Goal: Information Seeking & Learning: Learn about a topic

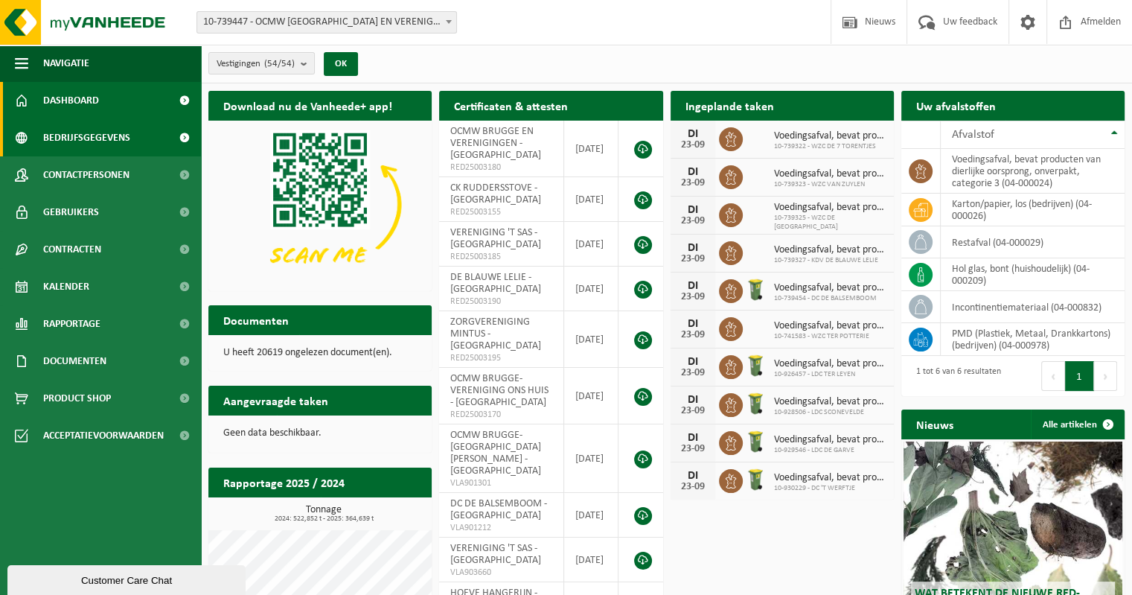
click at [101, 138] on span "Bedrijfsgegevens" at bounding box center [86, 137] width 87 height 37
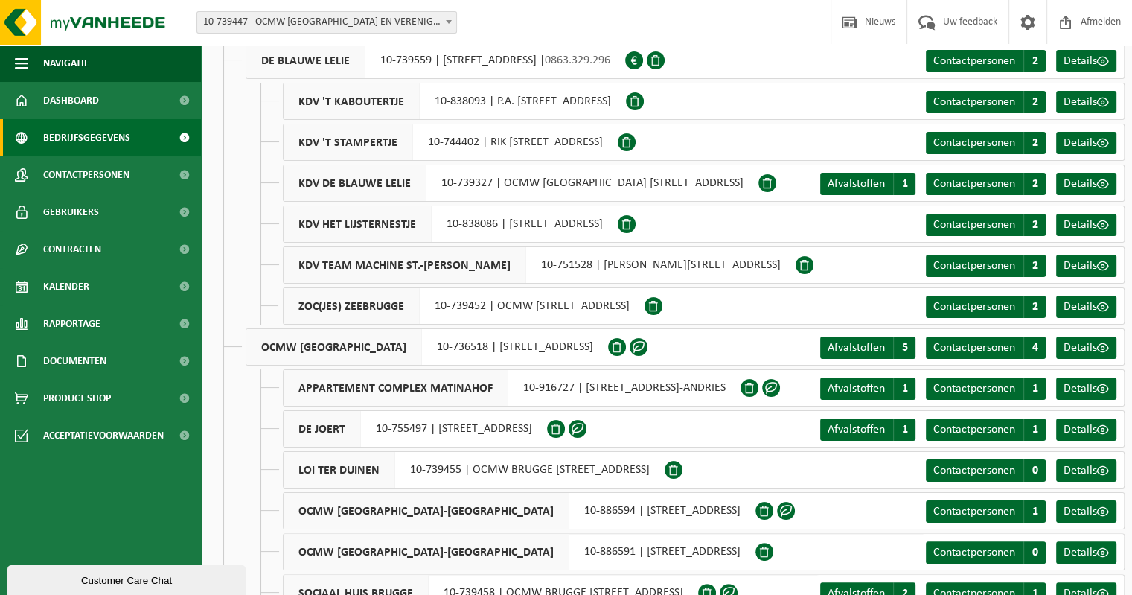
scroll to position [164, 0]
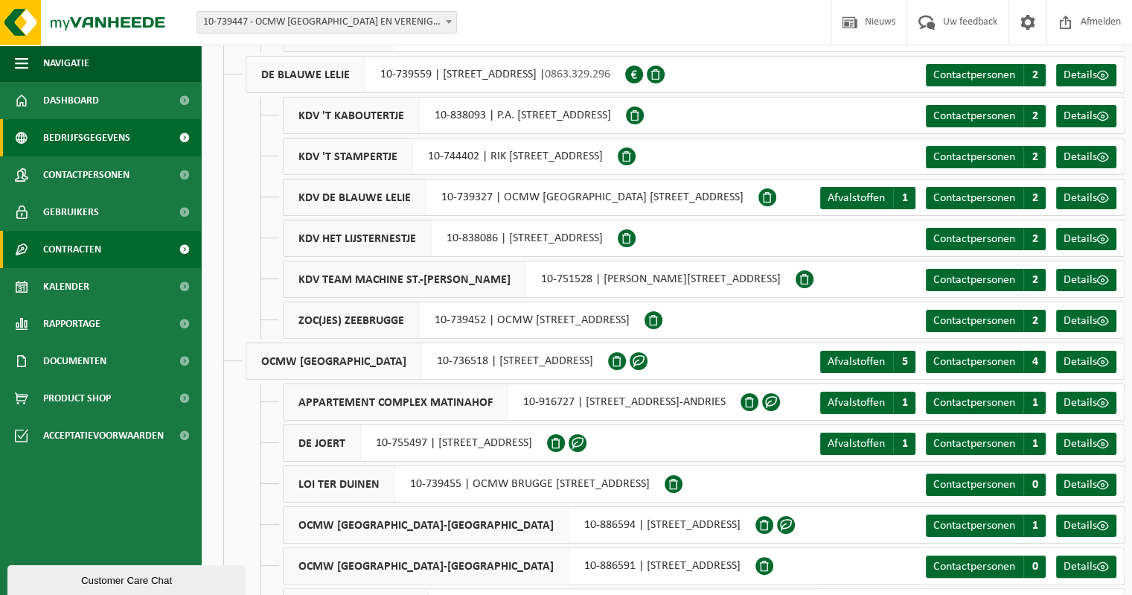
click at [80, 257] on span "Contracten" at bounding box center [72, 249] width 58 height 37
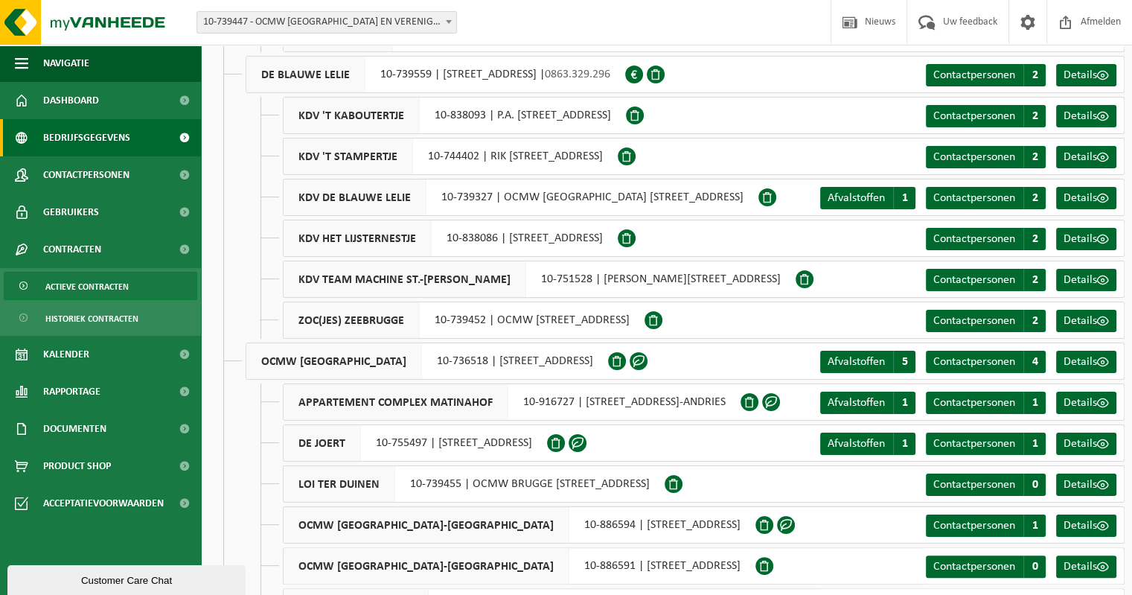
click at [109, 287] on span "Actieve contracten" at bounding box center [86, 286] width 83 height 28
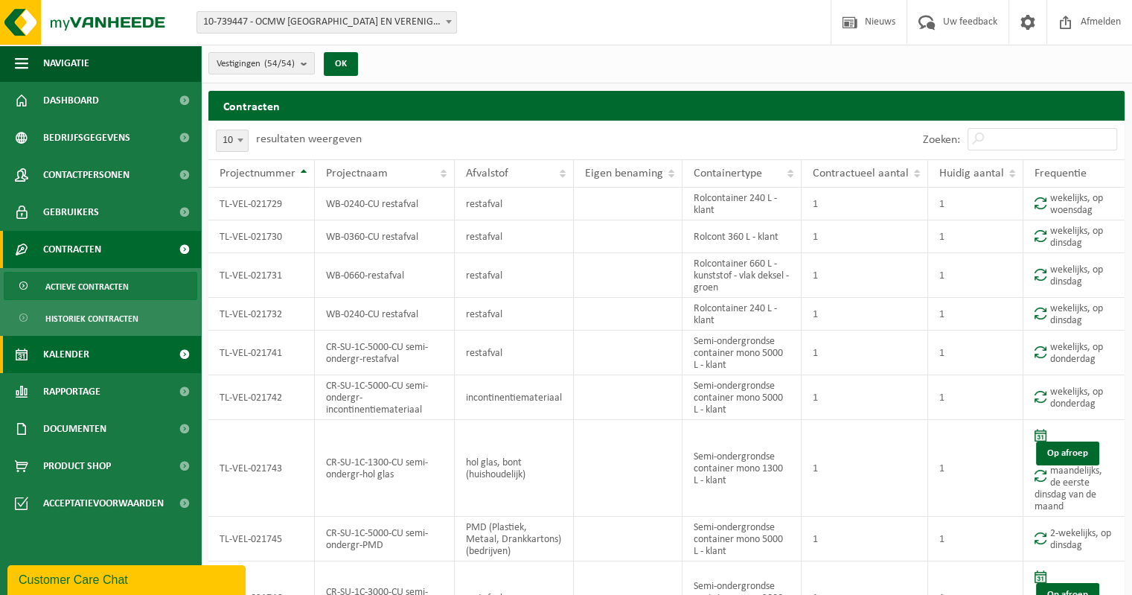
click at [80, 351] on span "Kalender" at bounding box center [66, 354] width 46 height 37
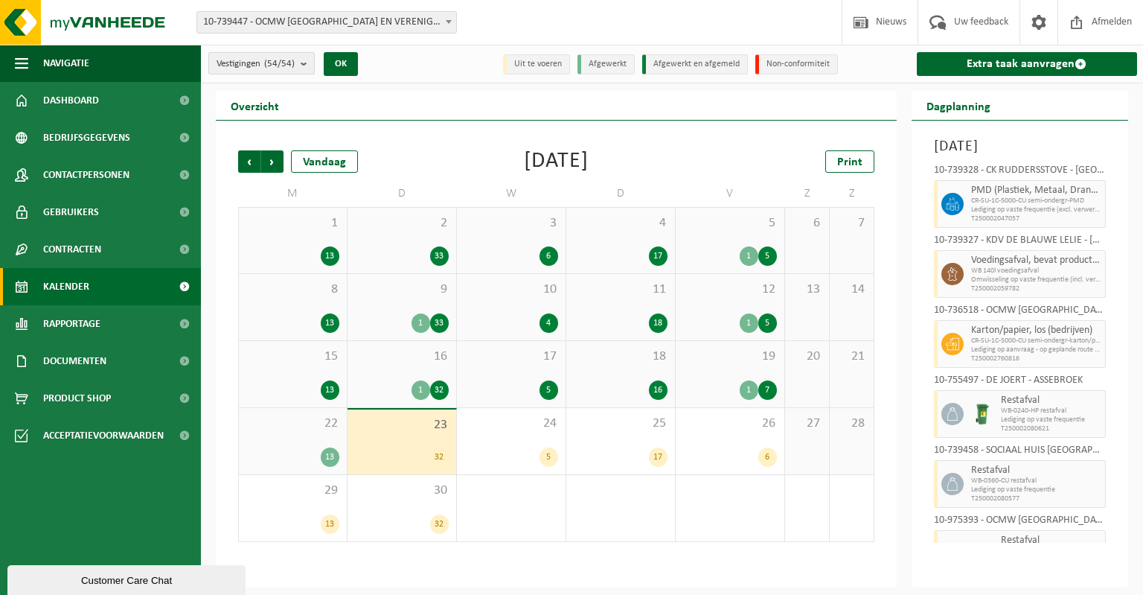
click at [304, 60] on b "submit" at bounding box center [307, 63] width 13 height 21
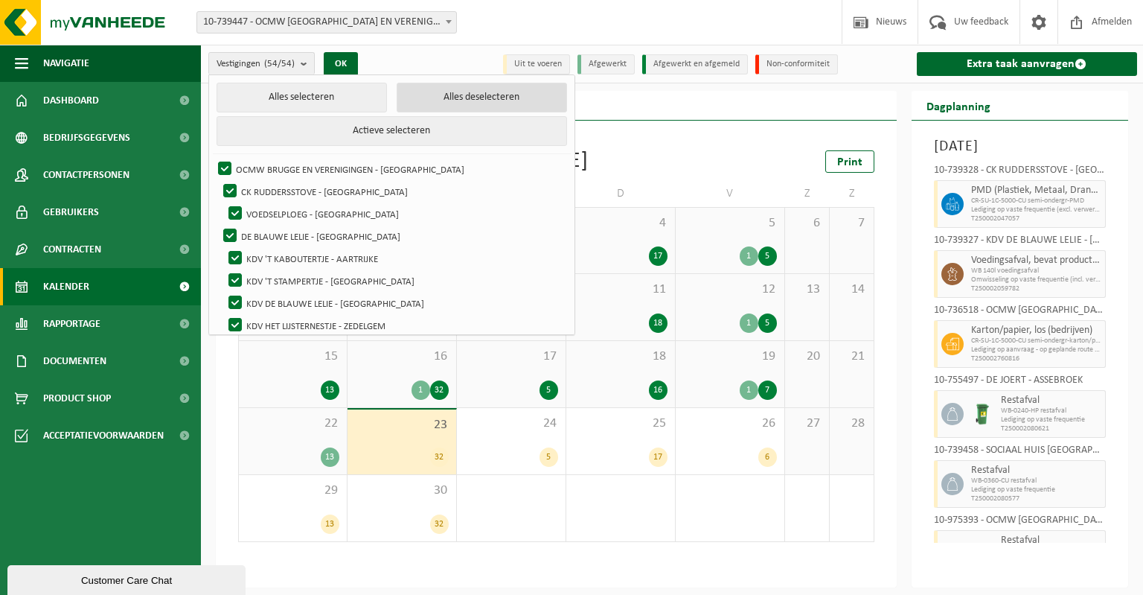
click at [417, 95] on button "Alles deselecteren" at bounding box center [482, 98] width 170 height 30
checkbox input "false"
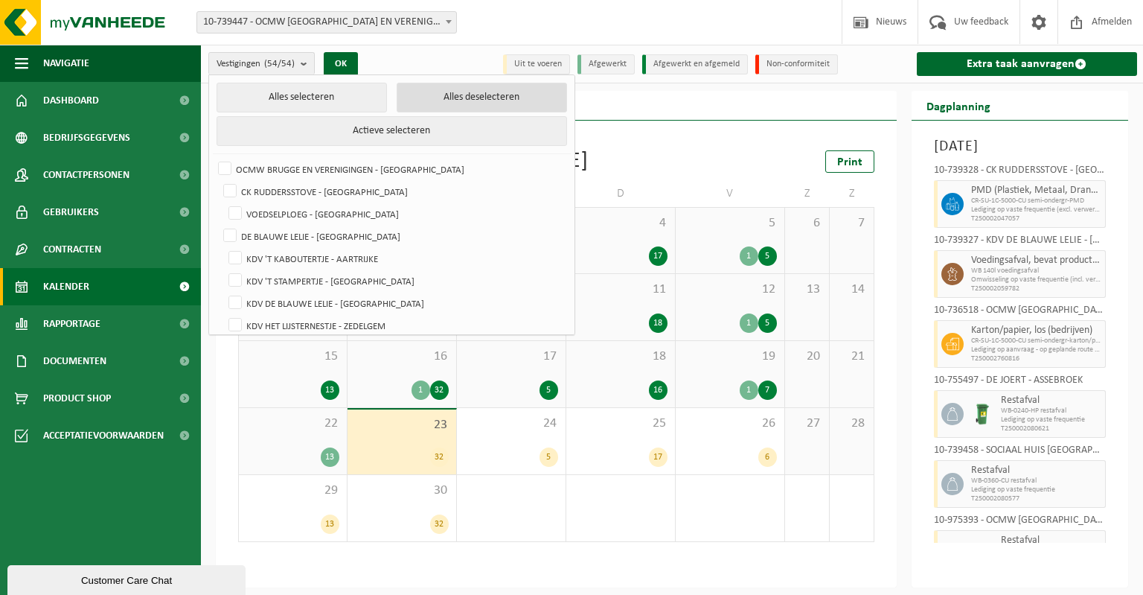
checkbox input "false"
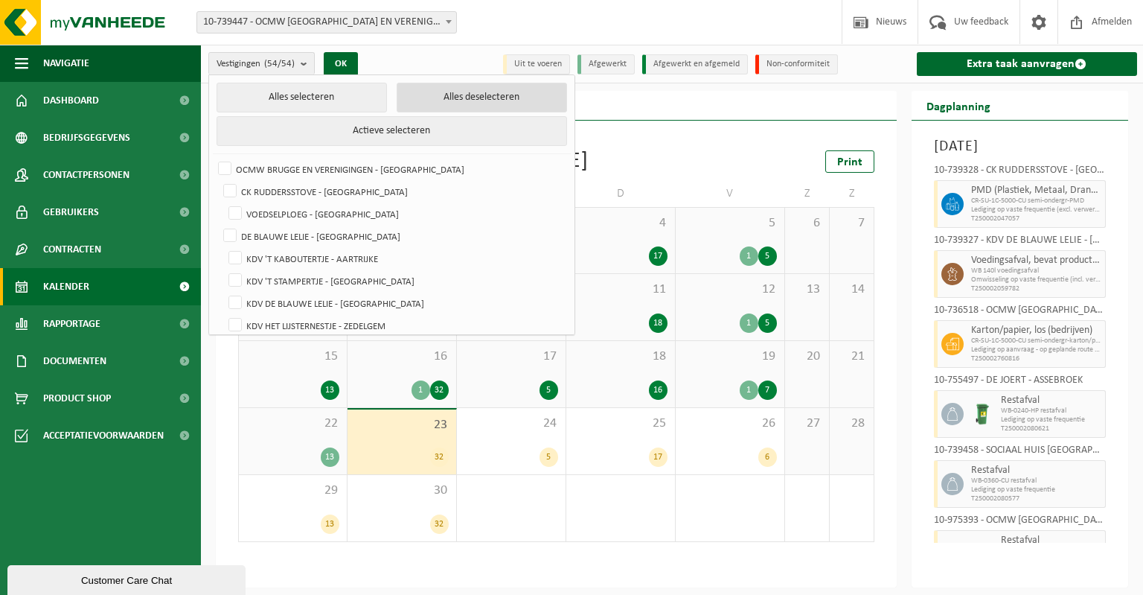
checkbox input "false"
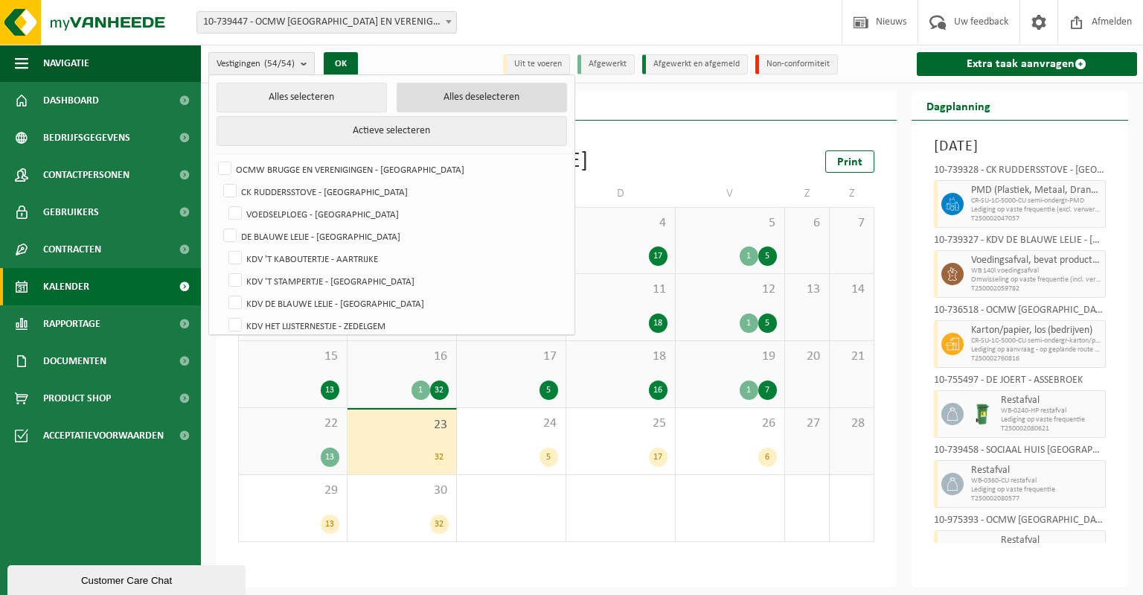
checkbox input "false"
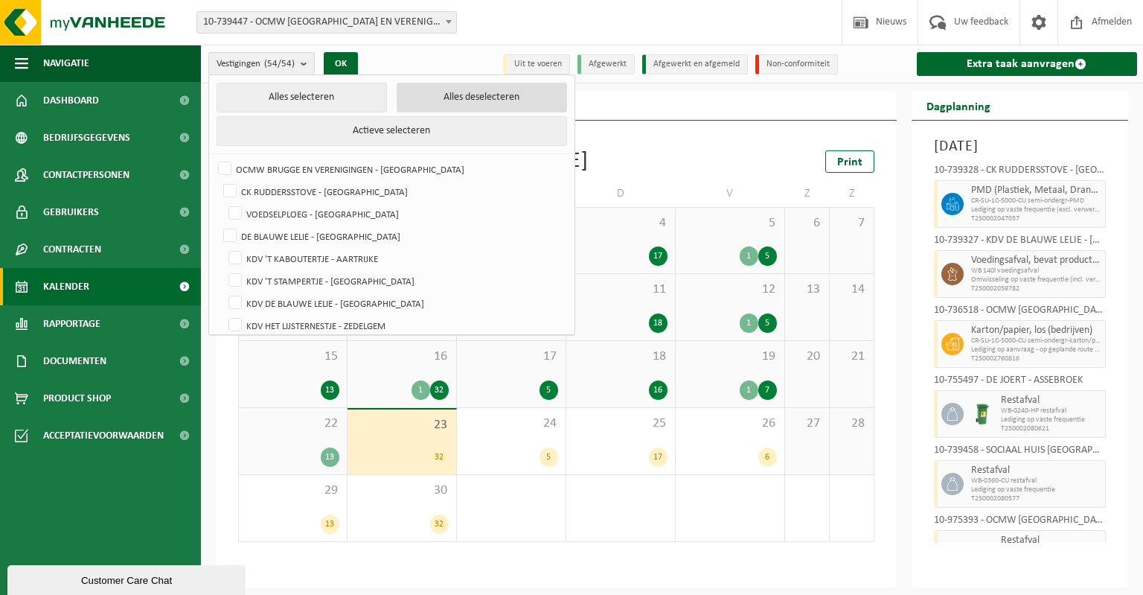
checkbox input "false"
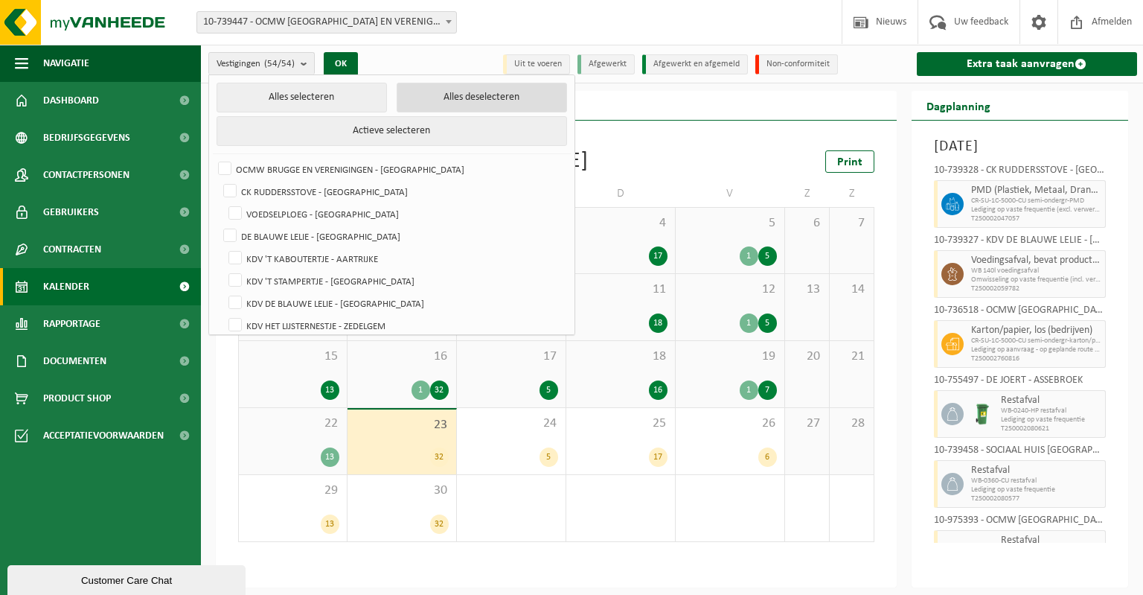
checkbox input "false"
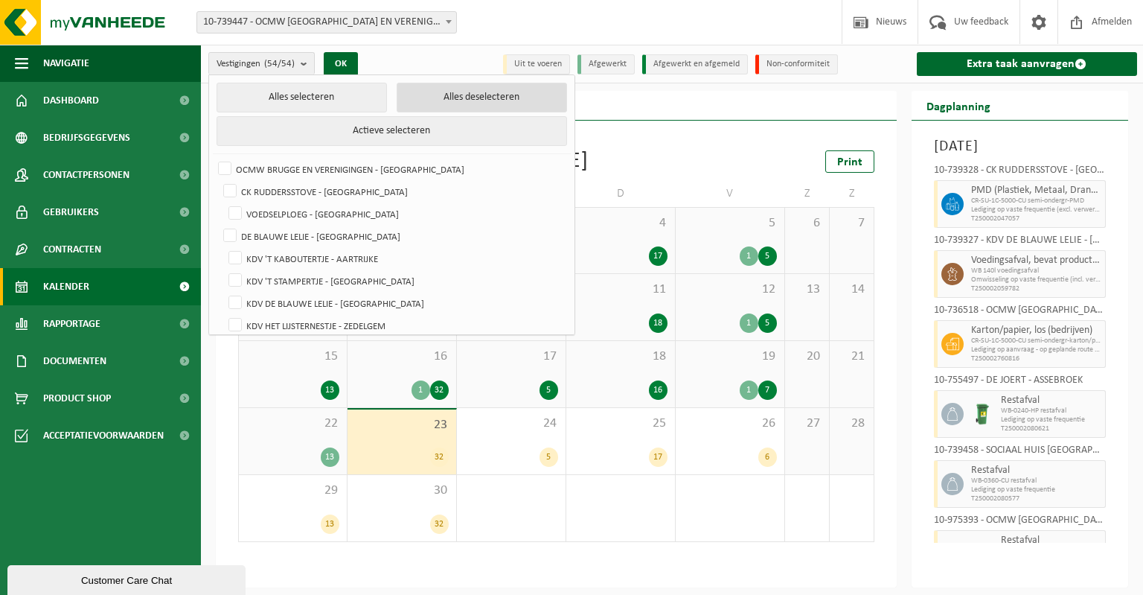
checkbox input "false"
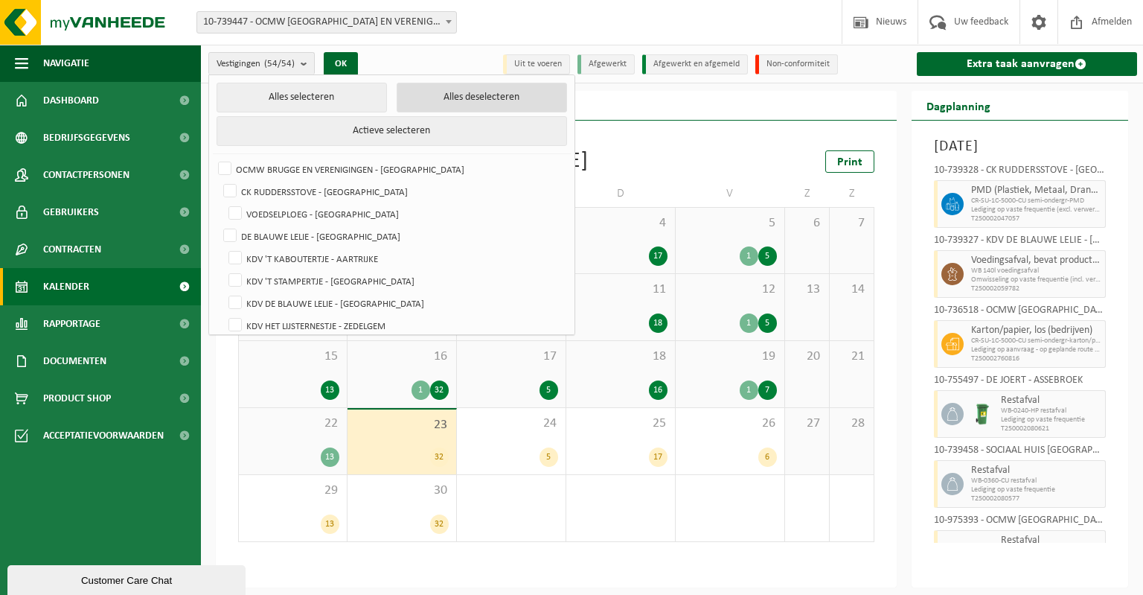
checkbox input "false"
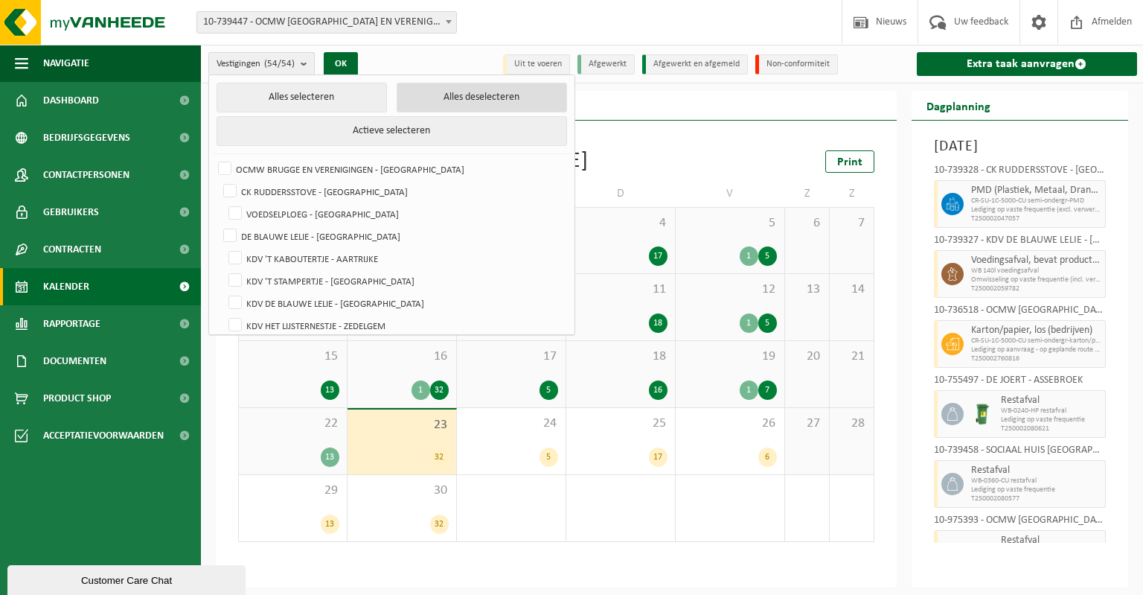
checkbox input "false"
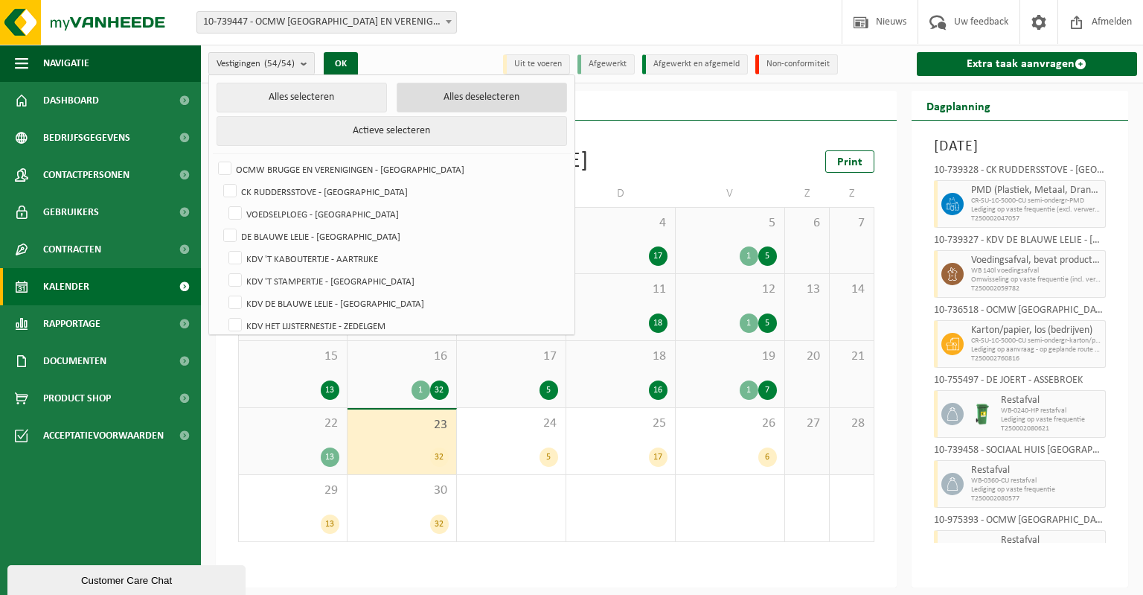
checkbox input "false"
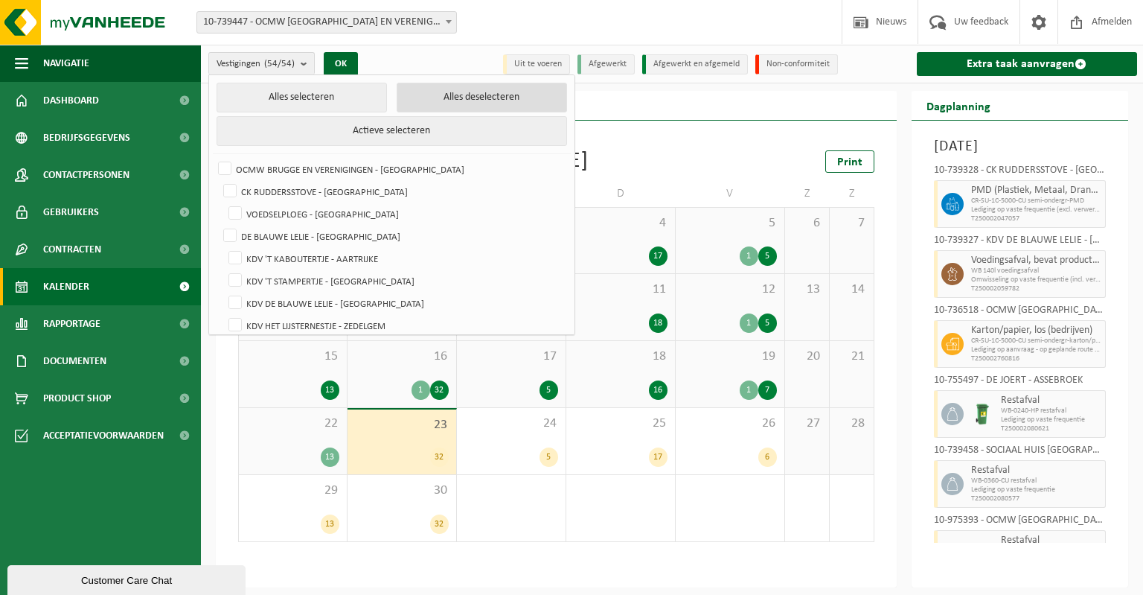
checkbox input "false"
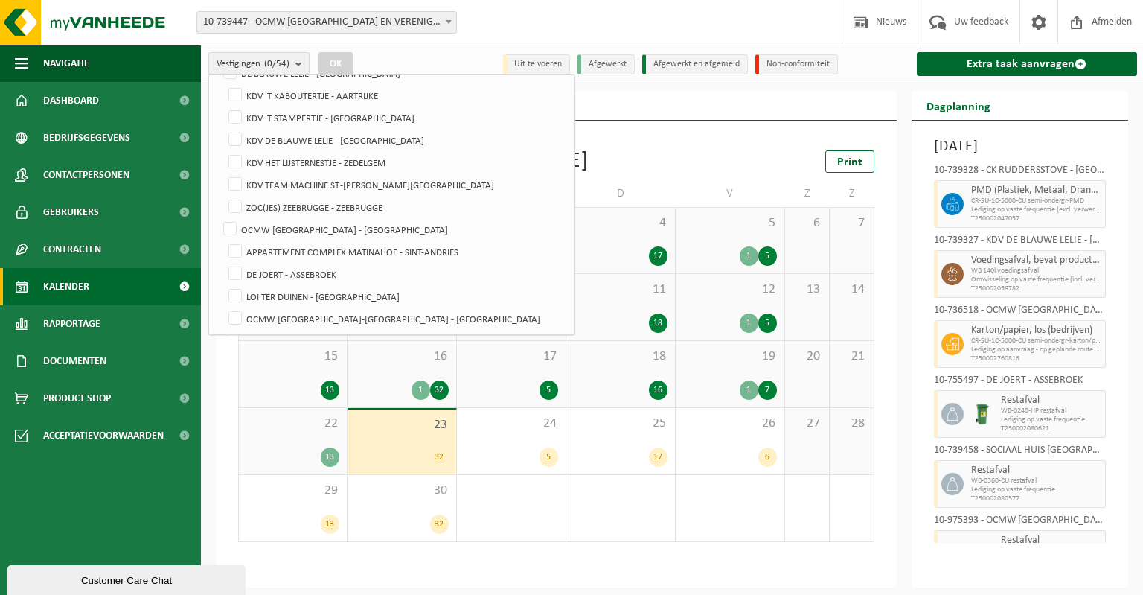
scroll to position [167, 0]
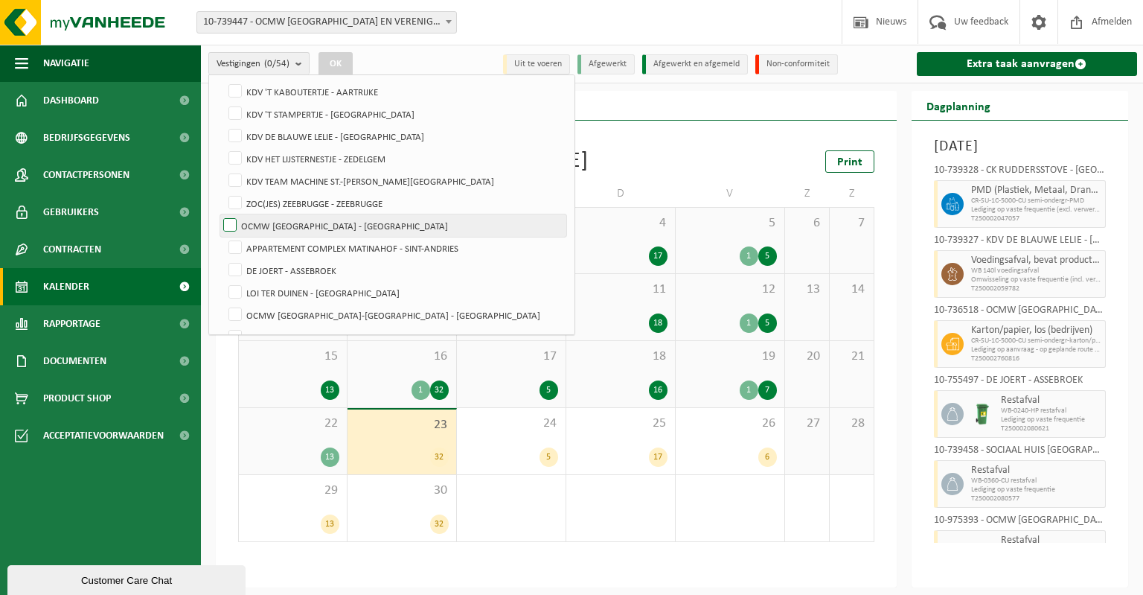
click at [231, 224] on label "OCMW [GEOGRAPHIC_DATA] - [GEOGRAPHIC_DATA]" at bounding box center [393, 225] width 346 height 22
click at [218, 214] on input "OCMW [GEOGRAPHIC_DATA] - [GEOGRAPHIC_DATA]" at bounding box center [217, 214] width 1 height 1
checkbox input "true"
click at [339, 59] on button "OK" at bounding box center [336, 64] width 34 height 24
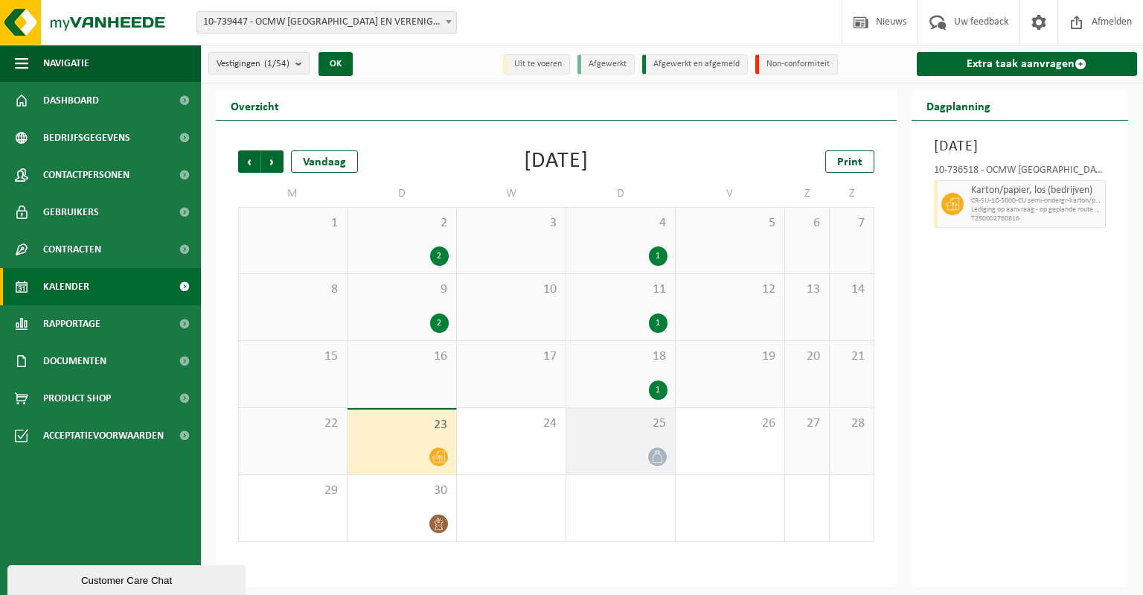
click at [662, 454] on icon at bounding box center [657, 456] width 13 height 13
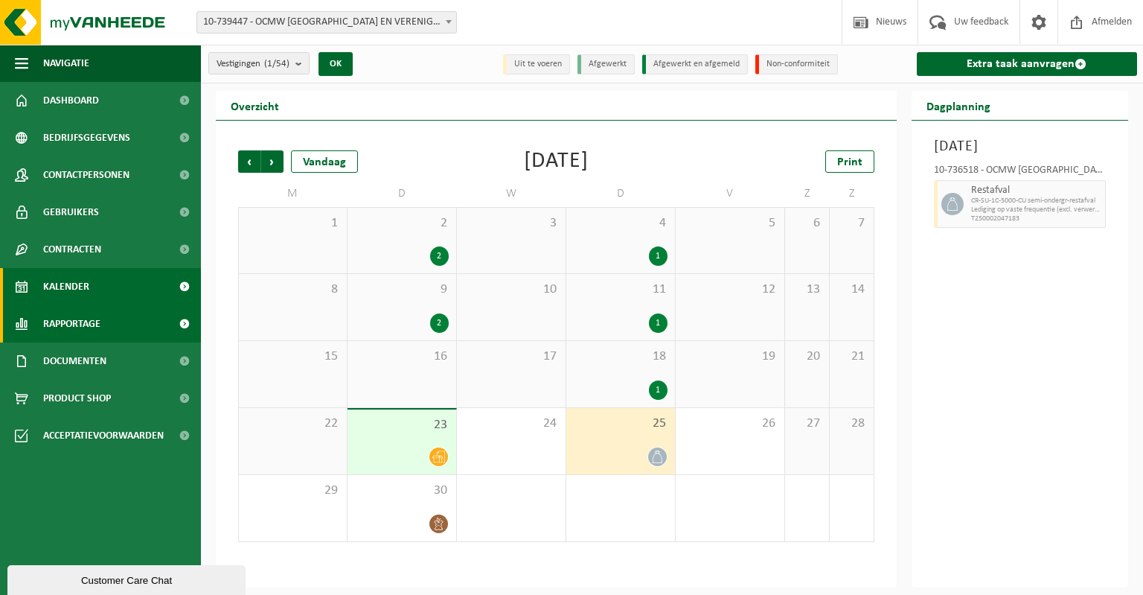
click at [91, 327] on span "Rapportage" at bounding box center [71, 323] width 57 height 37
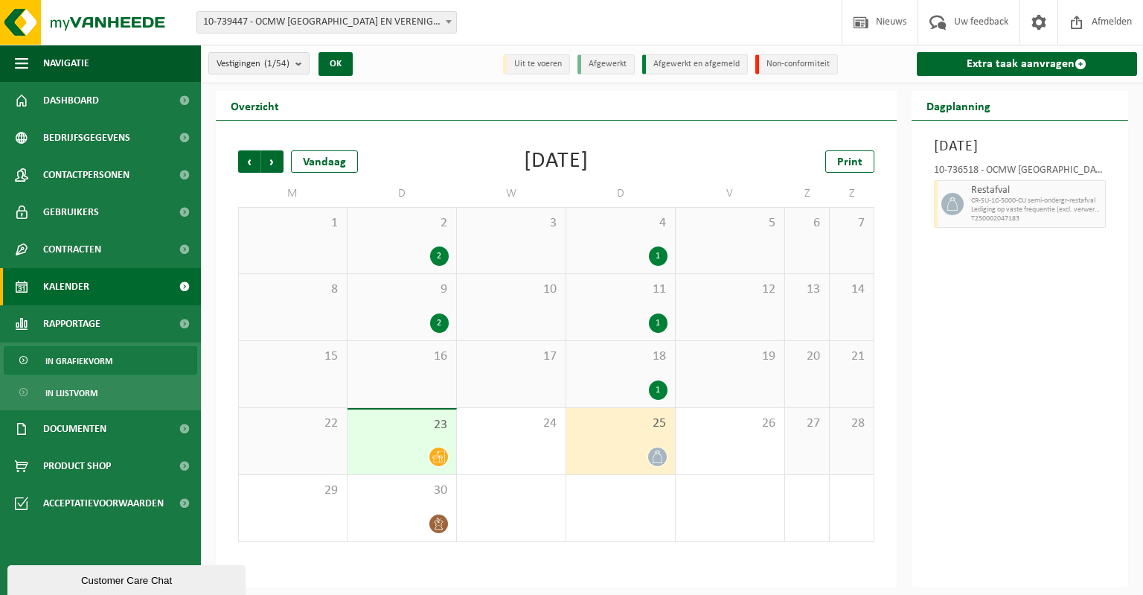
click at [73, 360] on span "In grafiekvorm" at bounding box center [78, 361] width 67 height 28
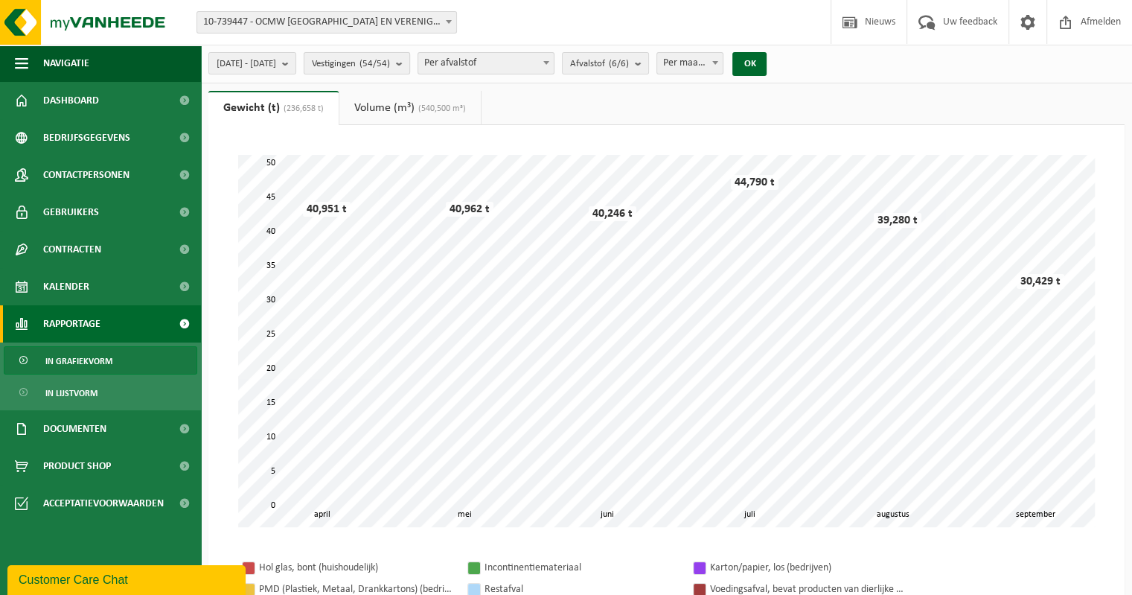
click at [410, 61] on button "Vestigingen (54/54)" at bounding box center [357, 63] width 106 height 22
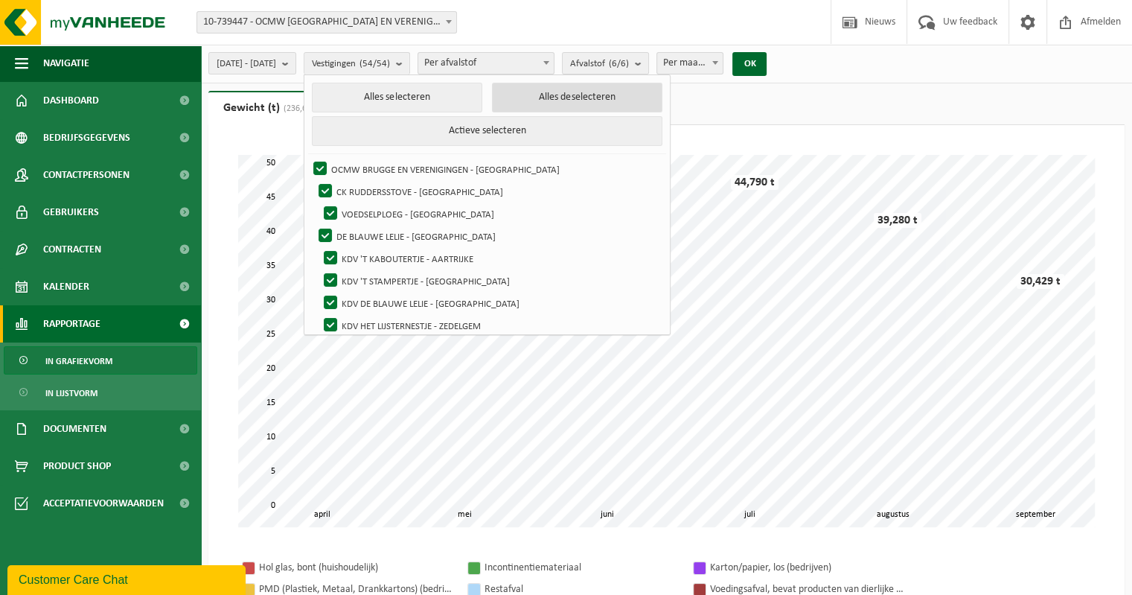
click at [543, 97] on button "Alles deselecteren" at bounding box center [577, 98] width 170 height 30
checkbox input "false"
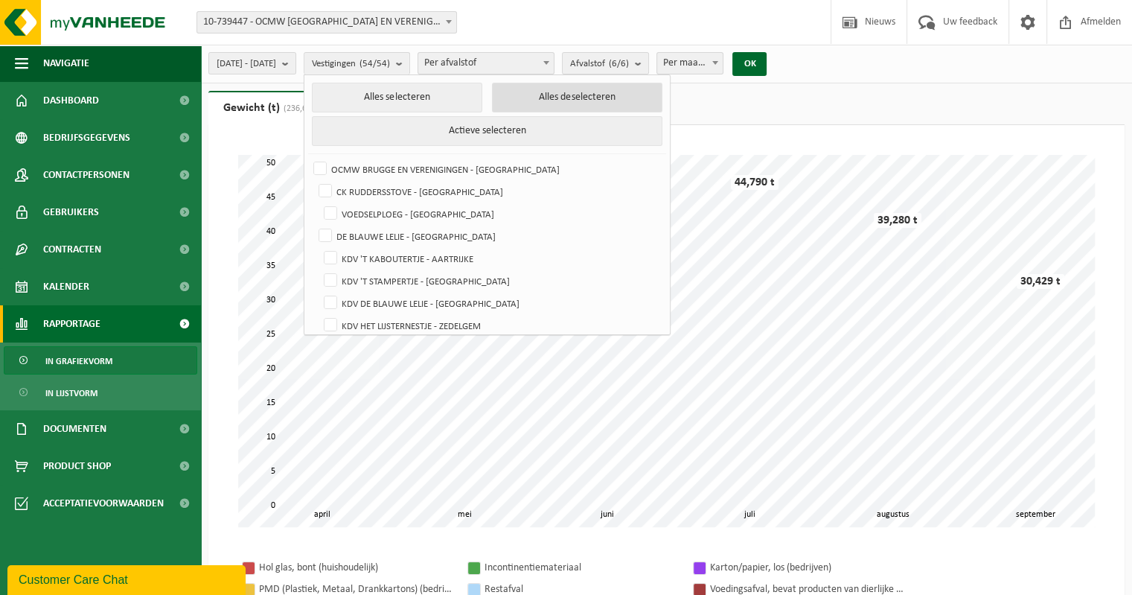
checkbox input "false"
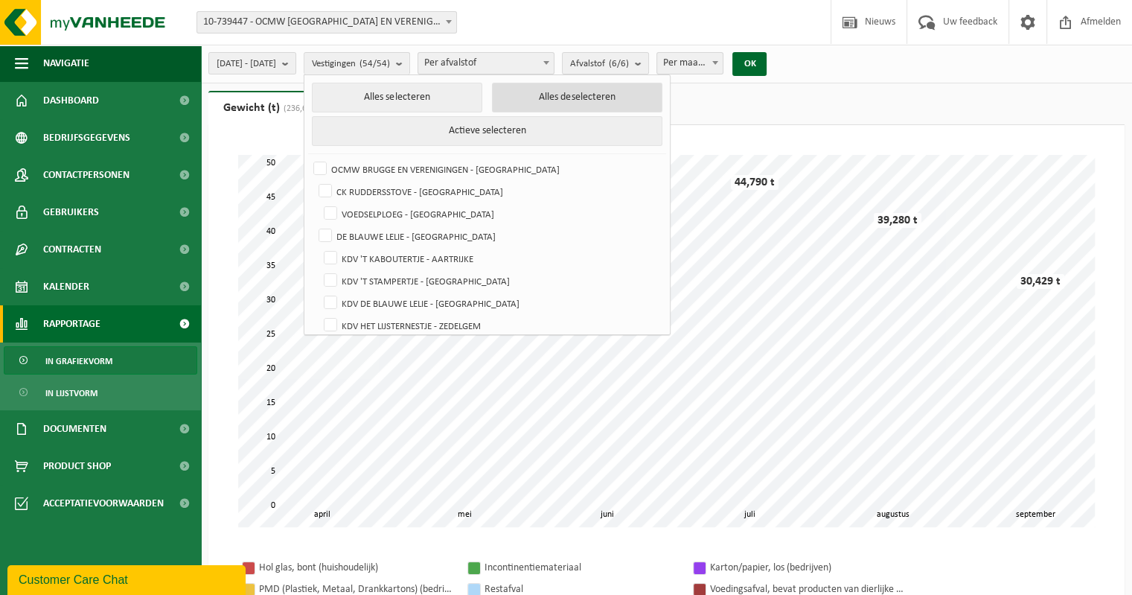
checkbox input "false"
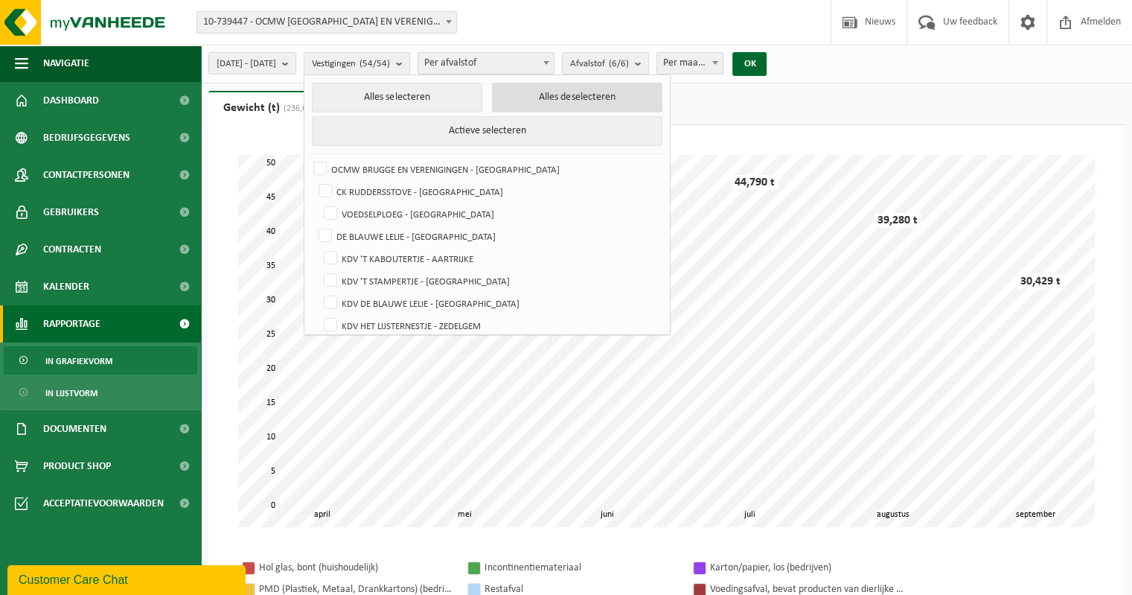
checkbox input "false"
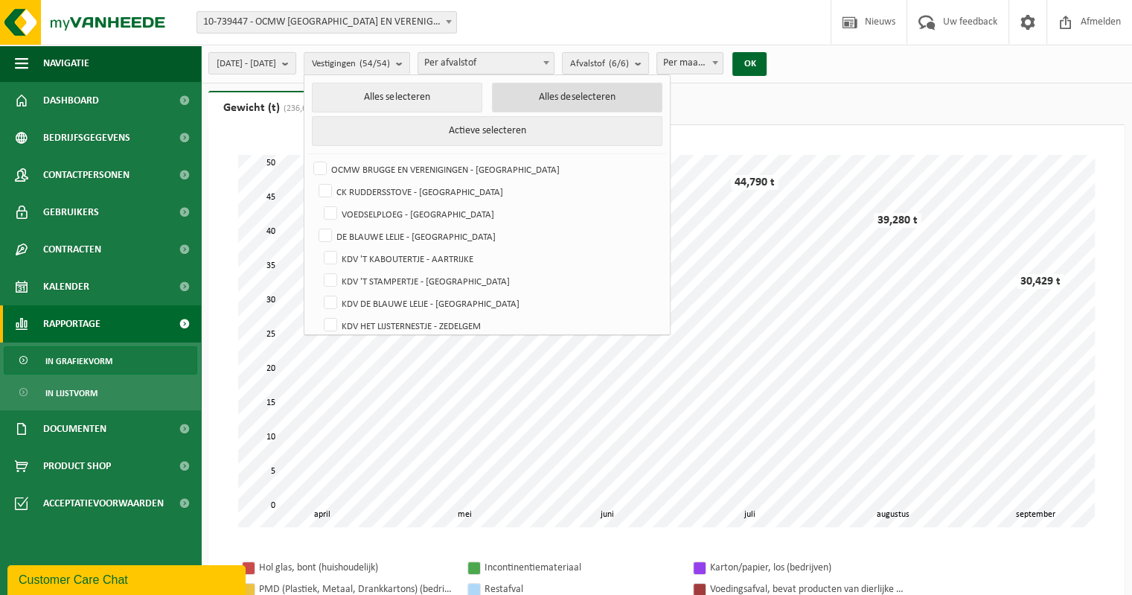
checkbox input "false"
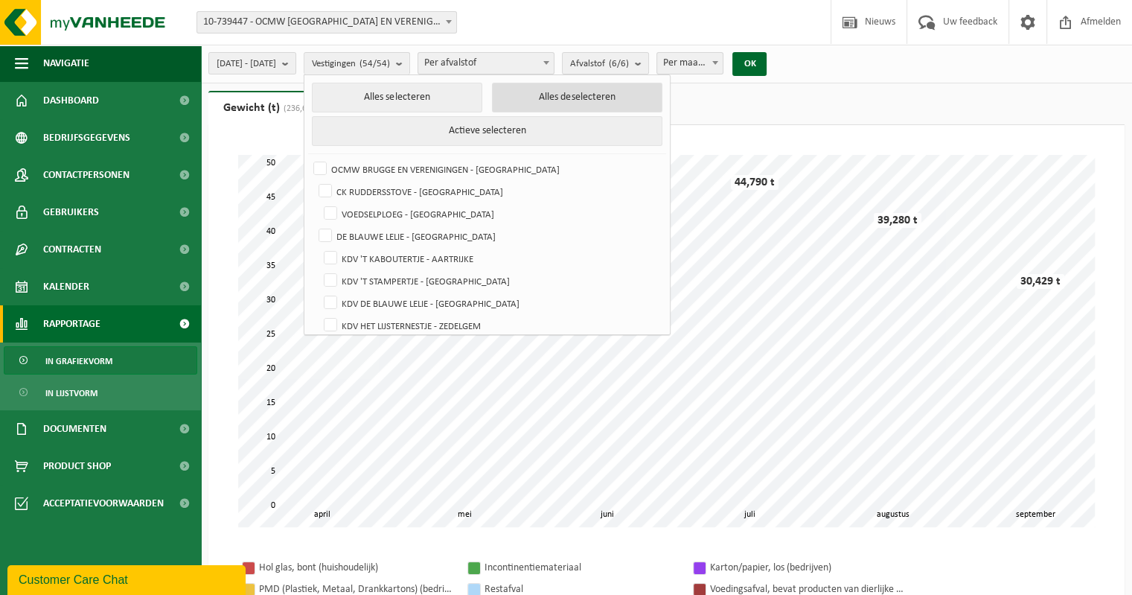
checkbox input "false"
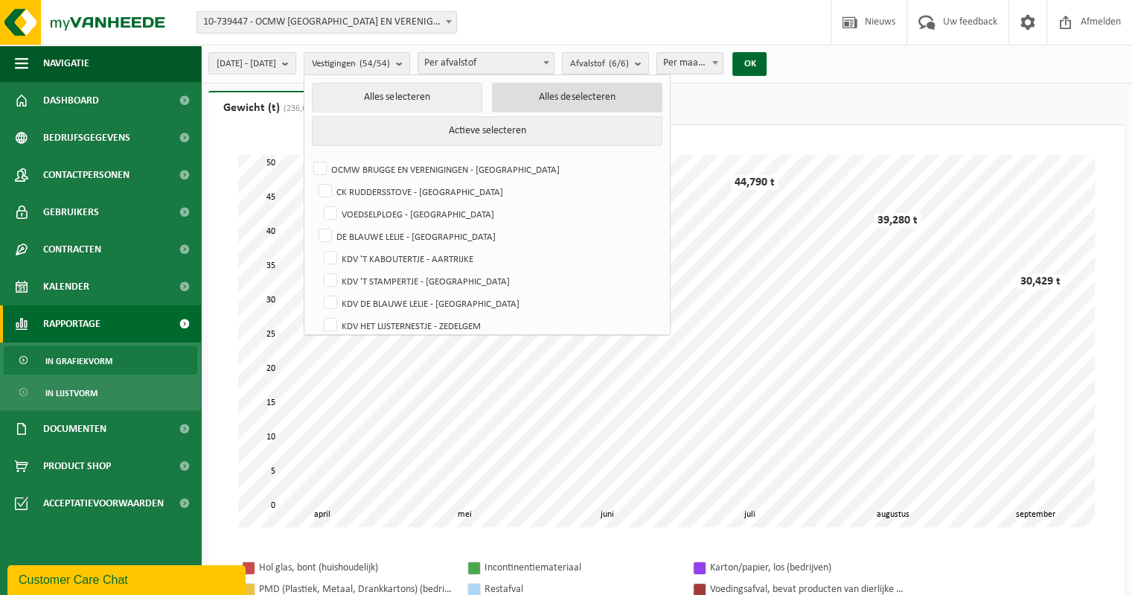
checkbox input "false"
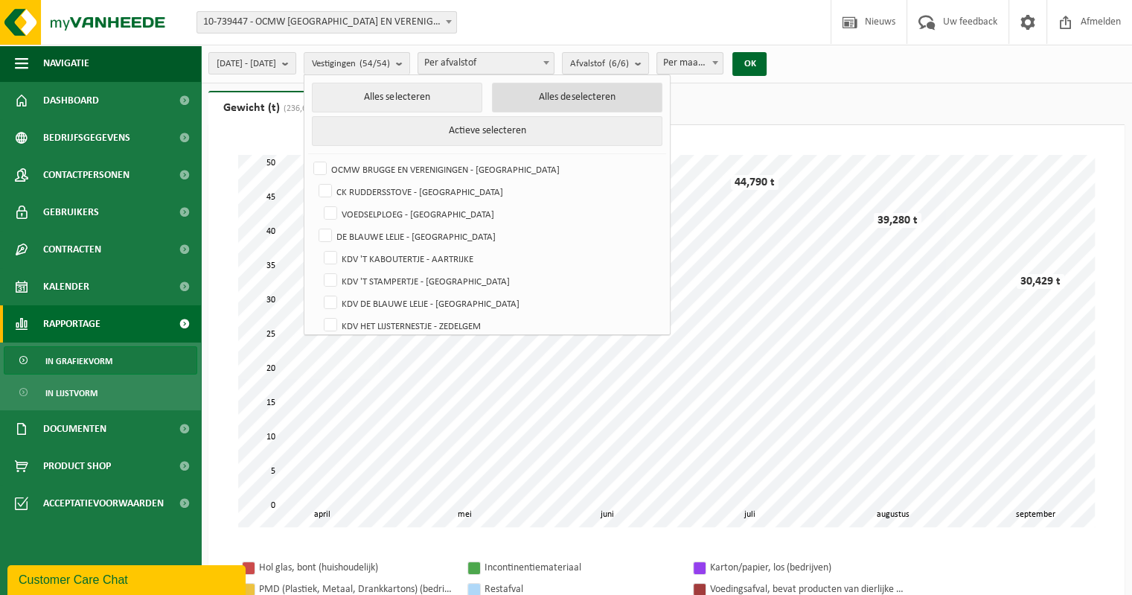
checkbox input "false"
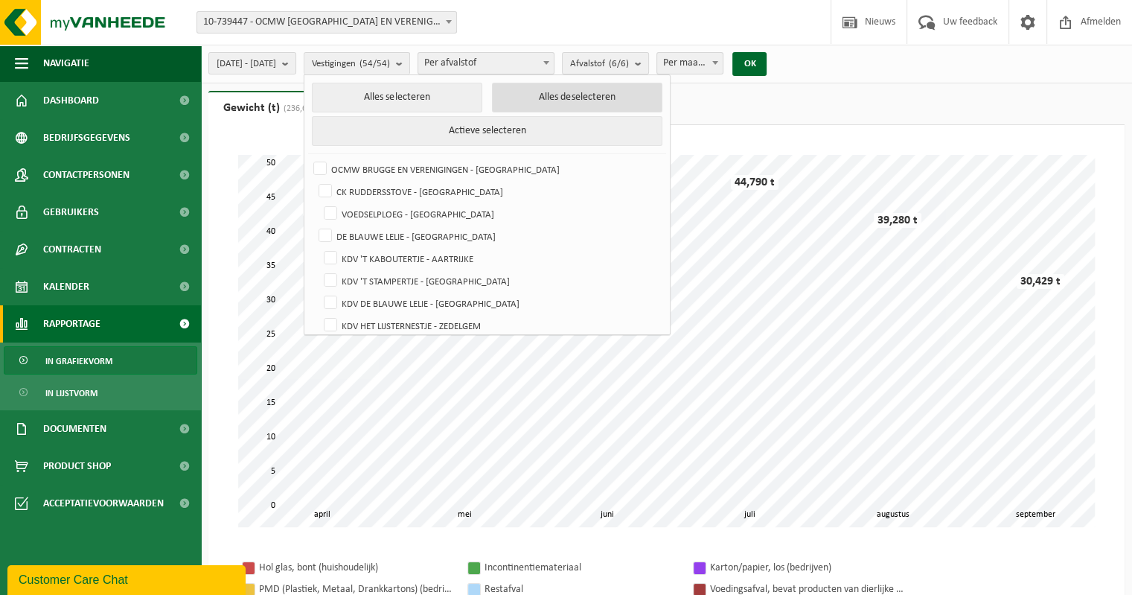
checkbox input "false"
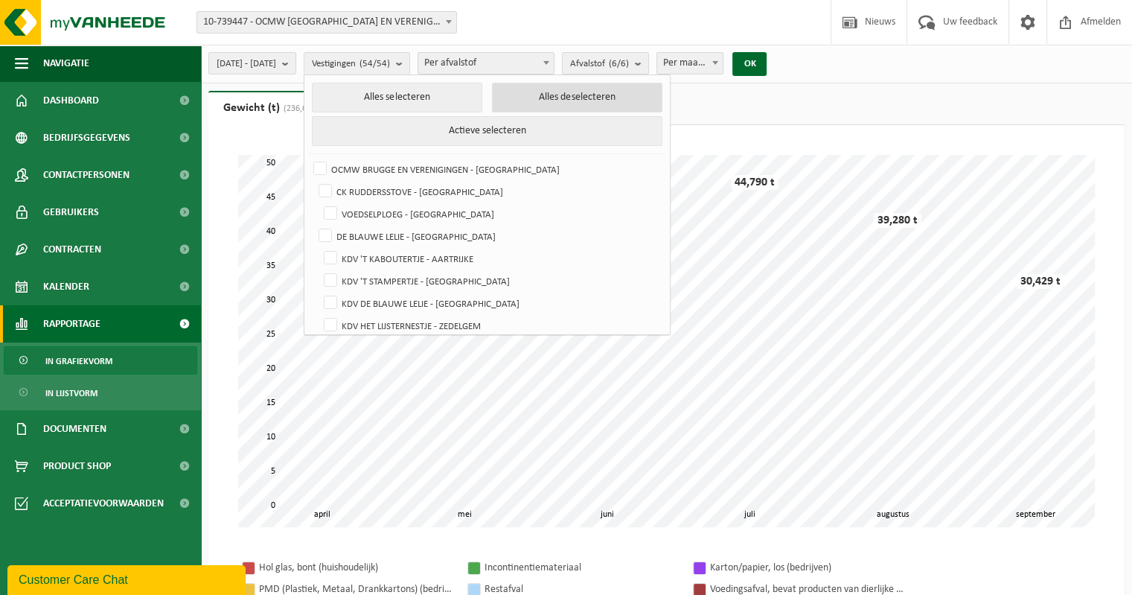
checkbox input "false"
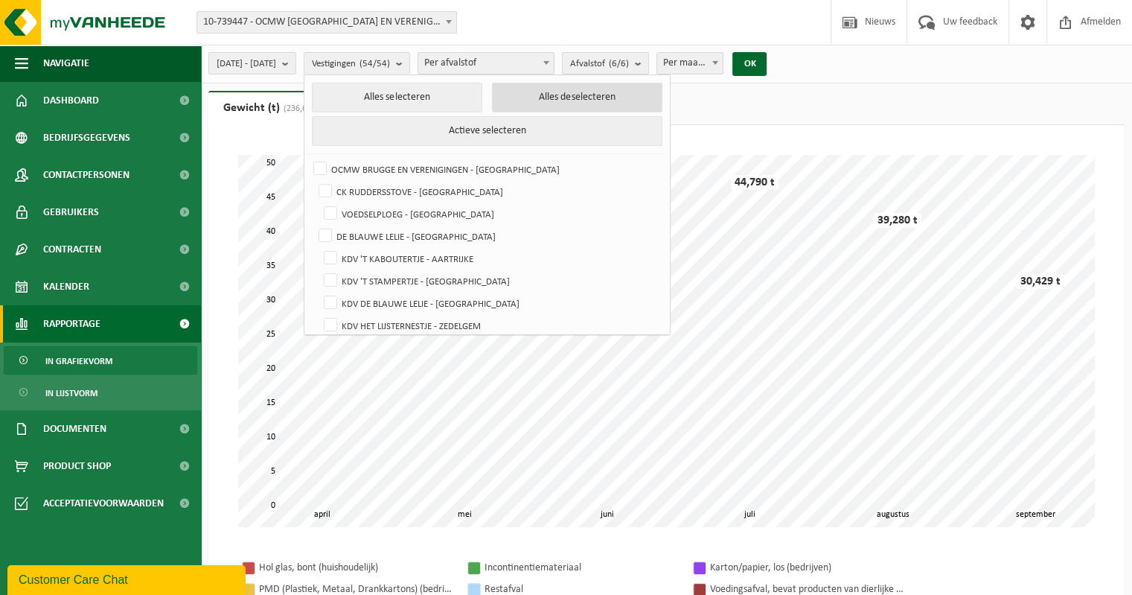
checkbox input "false"
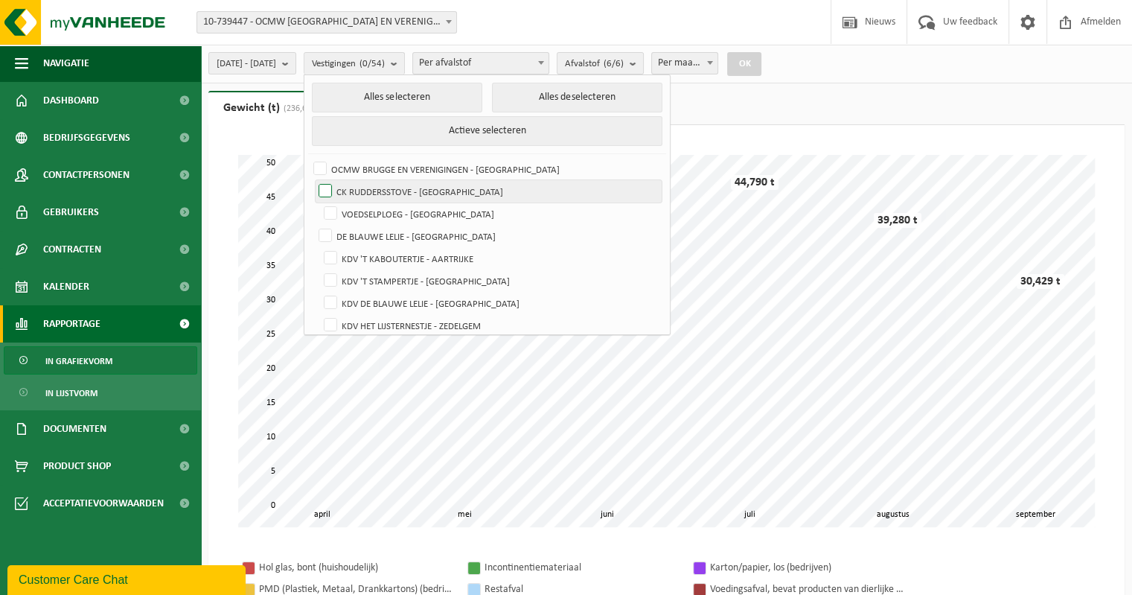
click at [363, 188] on label "CK RUDDERSSTOVE - [GEOGRAPHIC_DATA]" at bounding box center [489, 191] width 346 height 22
click at [313, 180] on input "CK RUDDERSSTOVE - [GEOGRAPHIC_DATA]" at bounding box center [313, 179] width 1 height 1
checkbox input "true"
click at [761, 64] on button "OK" at bounding box center [744, 64] width 34 height 24
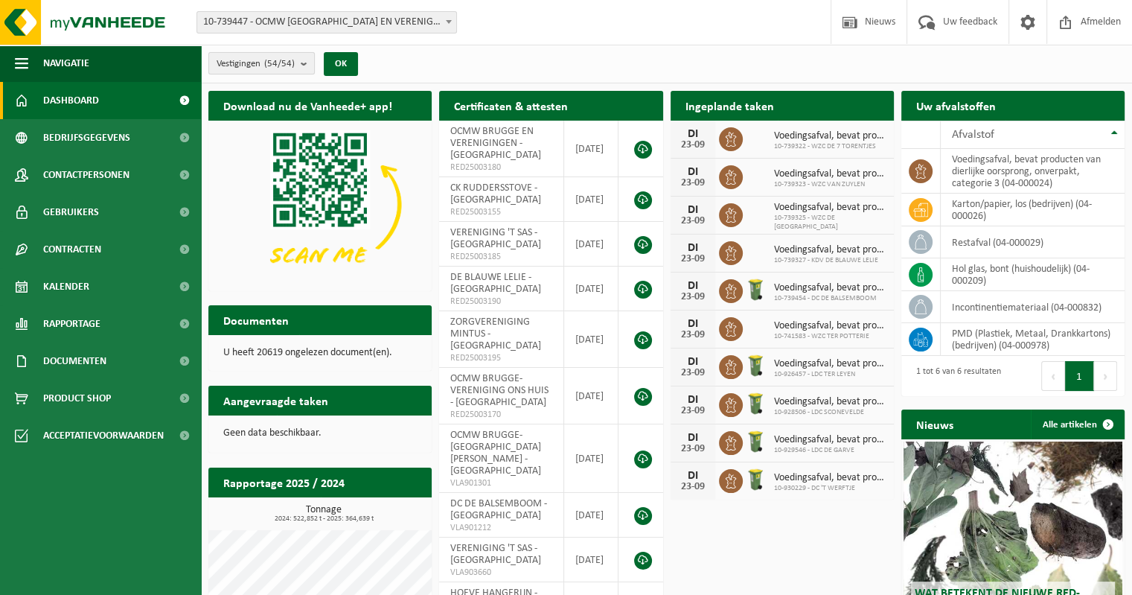
click at [303, 63] on b "submit" at bounding box center [307, 63] width 13 height 21
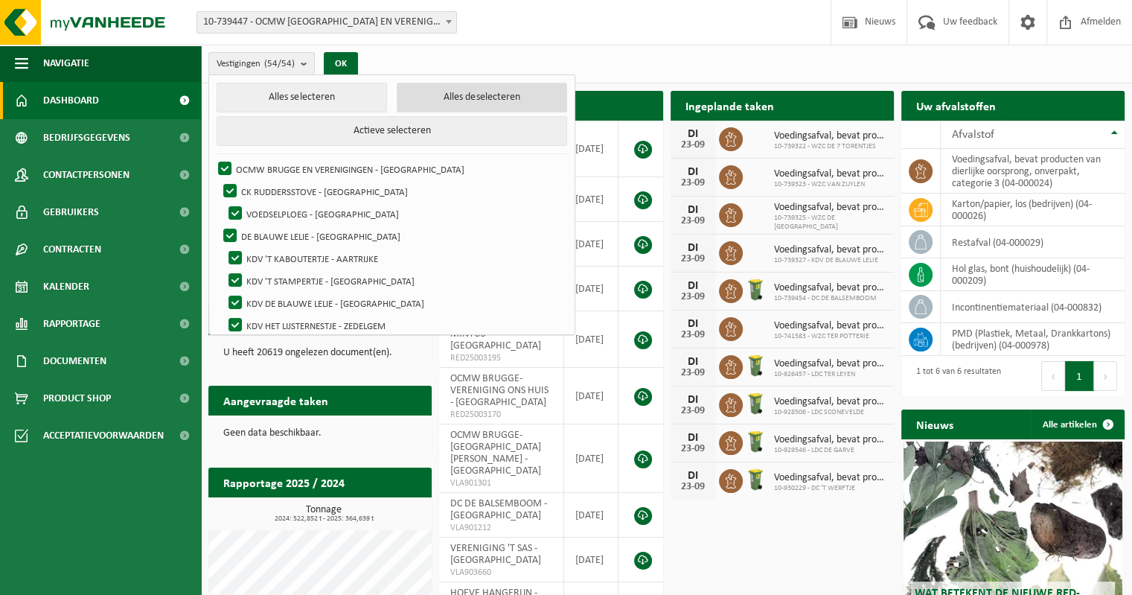
click at [438, 102] on button "Alles deselecteren" at bounding box center [482, 98] width 170 height 30
checkbox input "false"
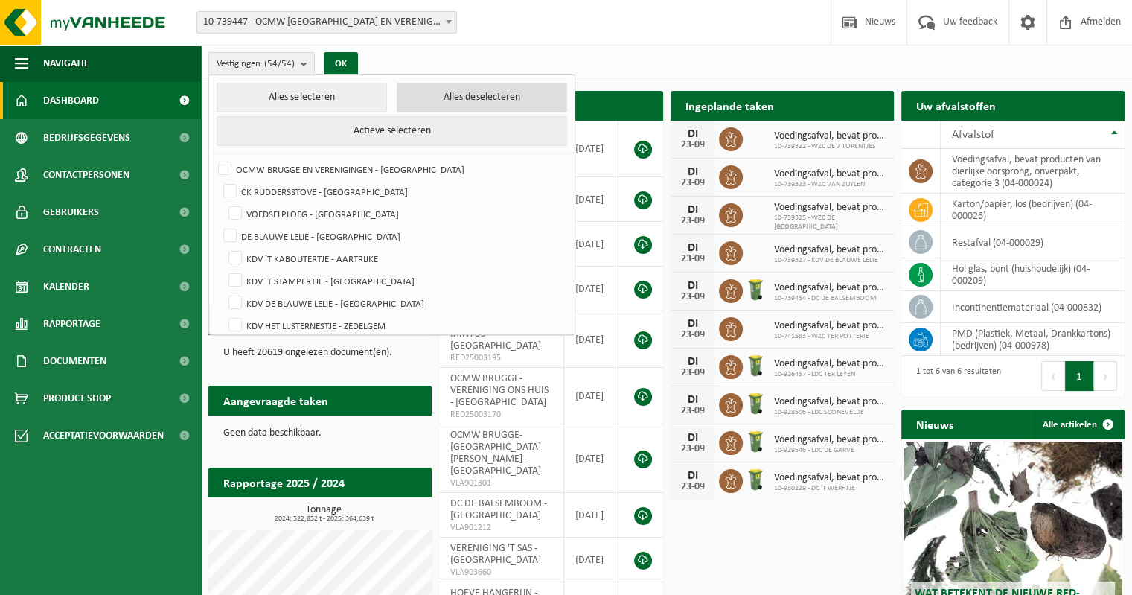
checkbox input "false"
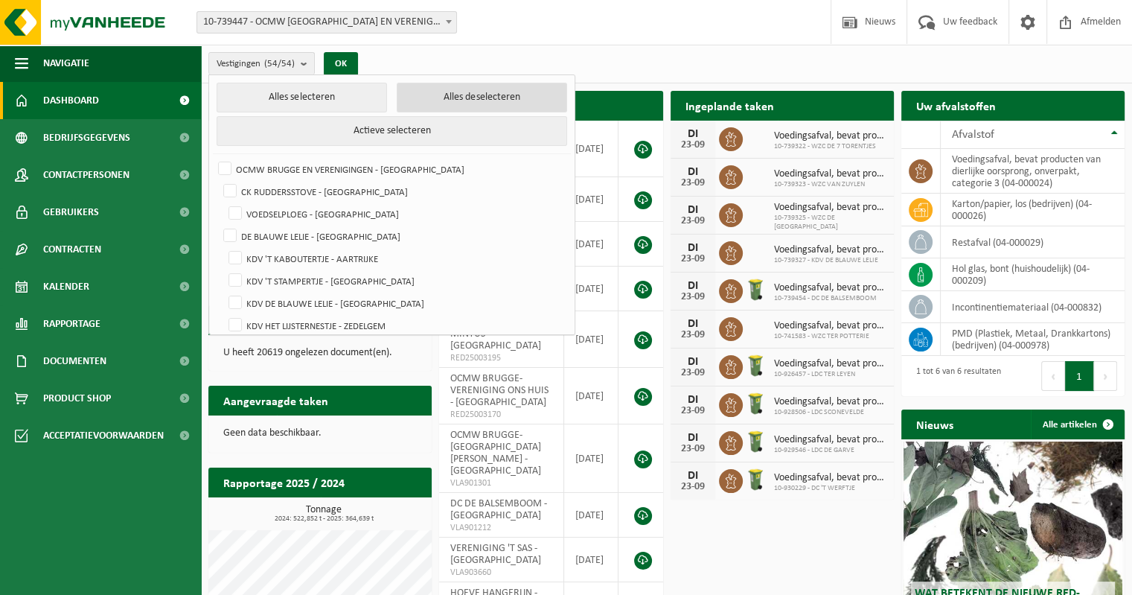
checkbox input "false"
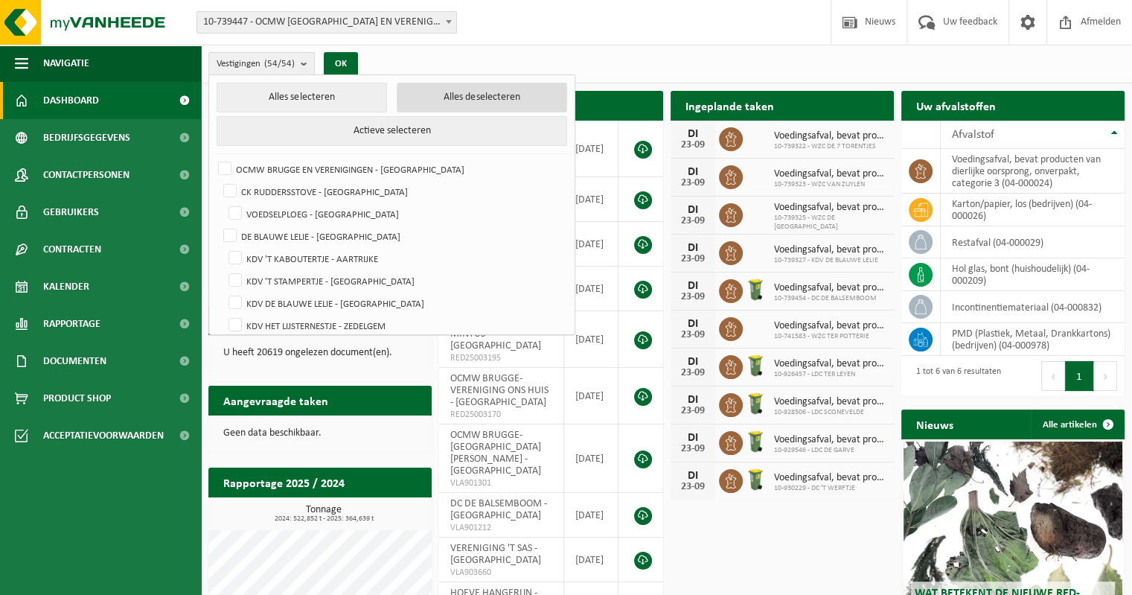
checkbox input "false"
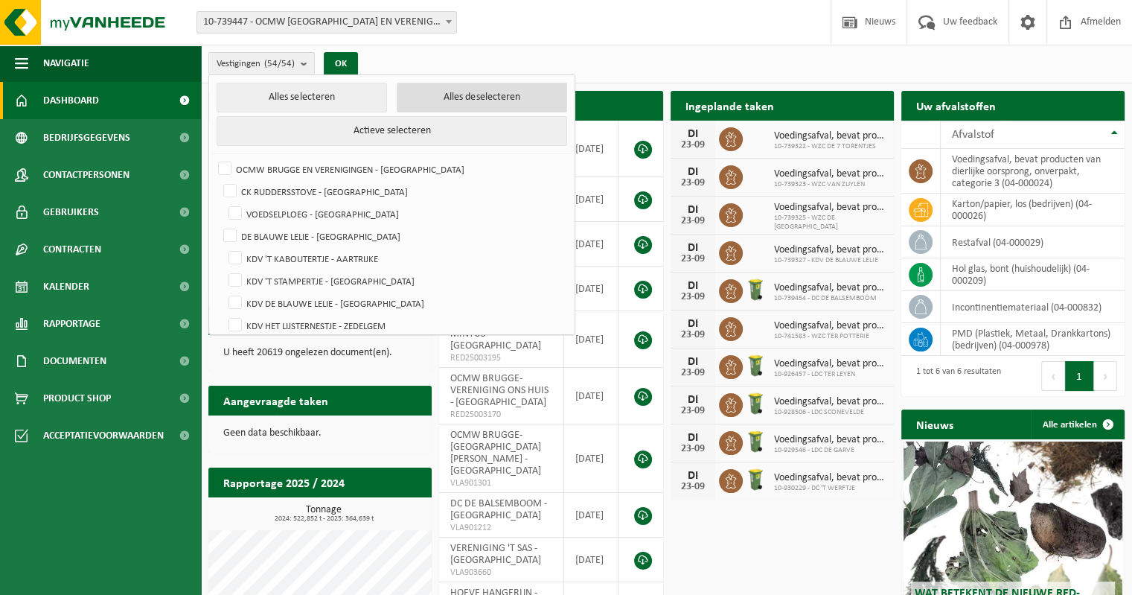
checkbox input "false"
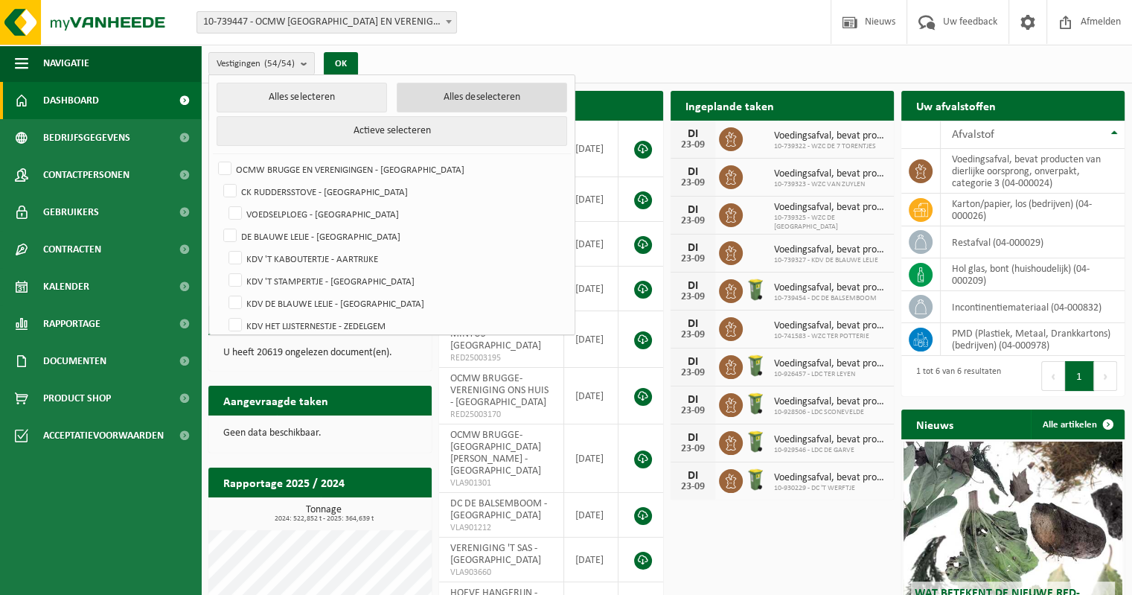
checkbox input "false"
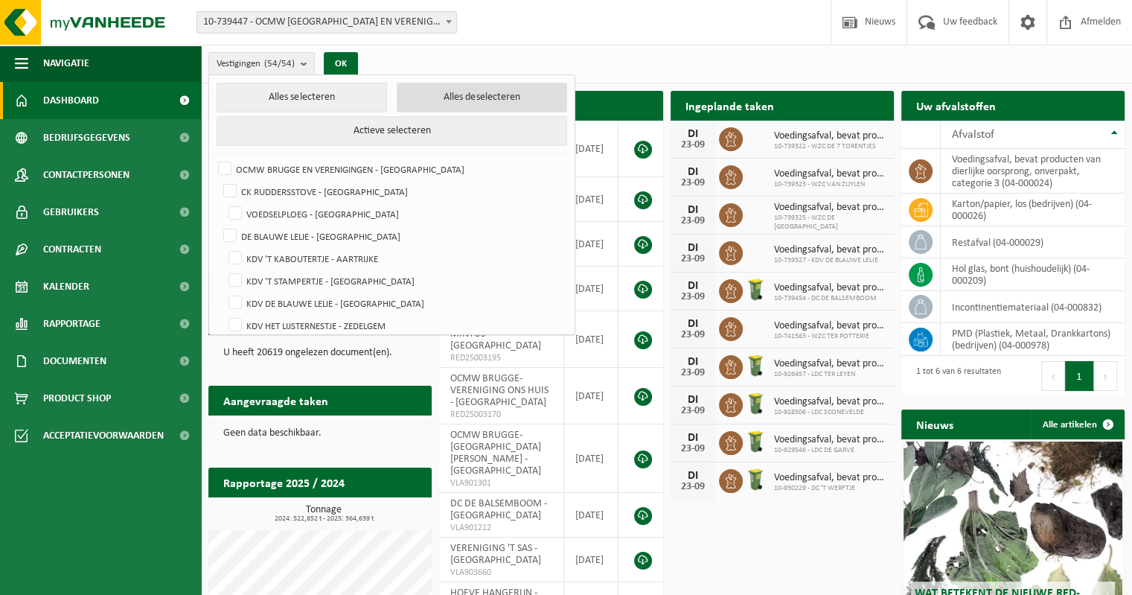
checkbox input "false"
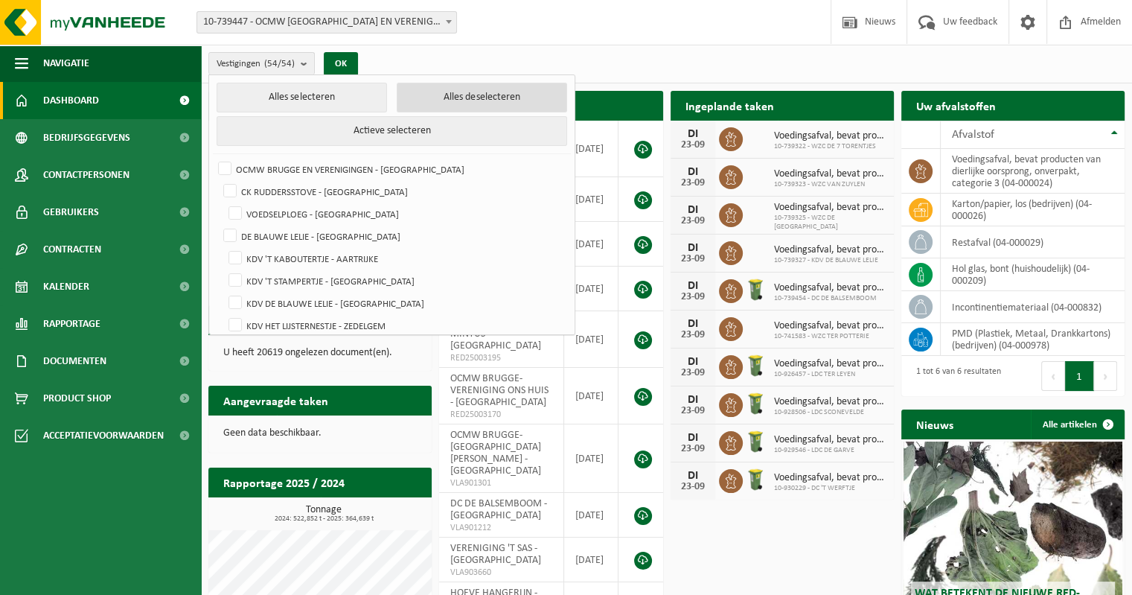
checkbox input "false"
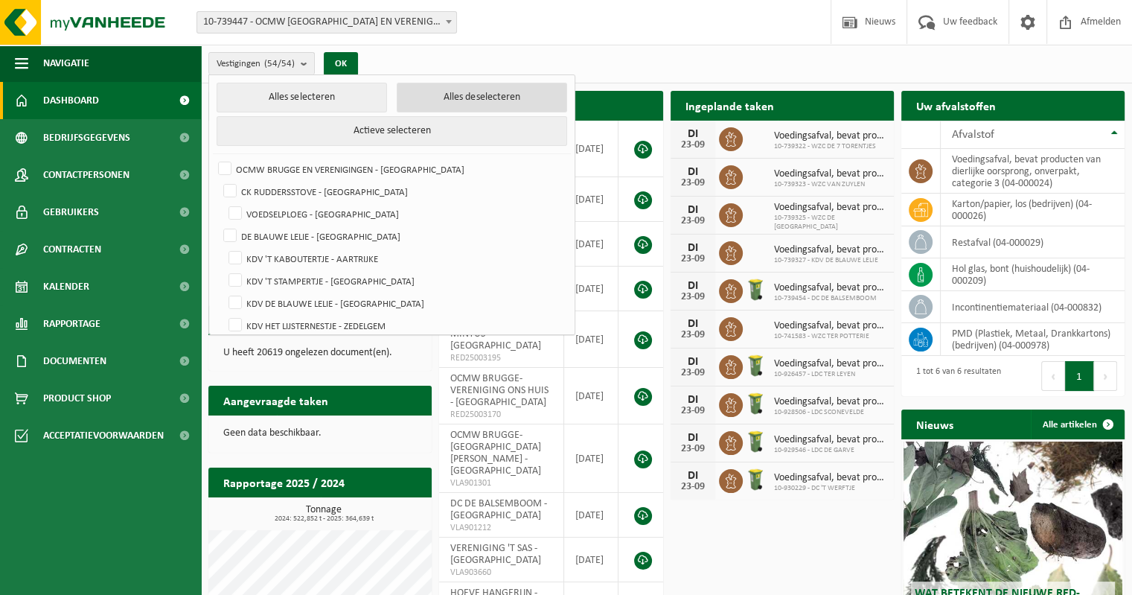
checkbox input "false"
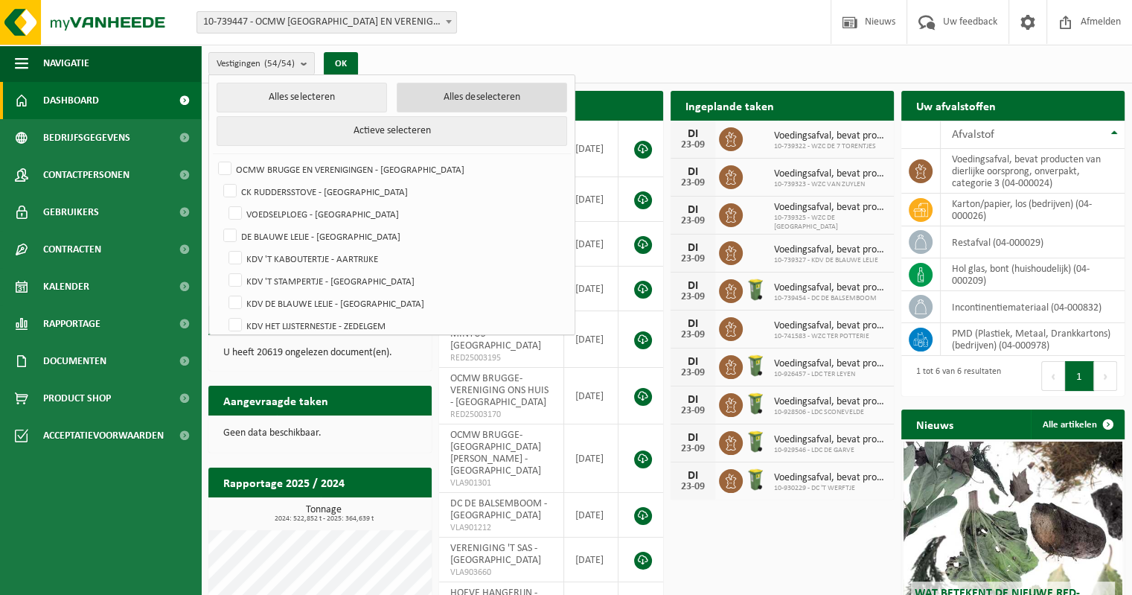
checkbox input "false"
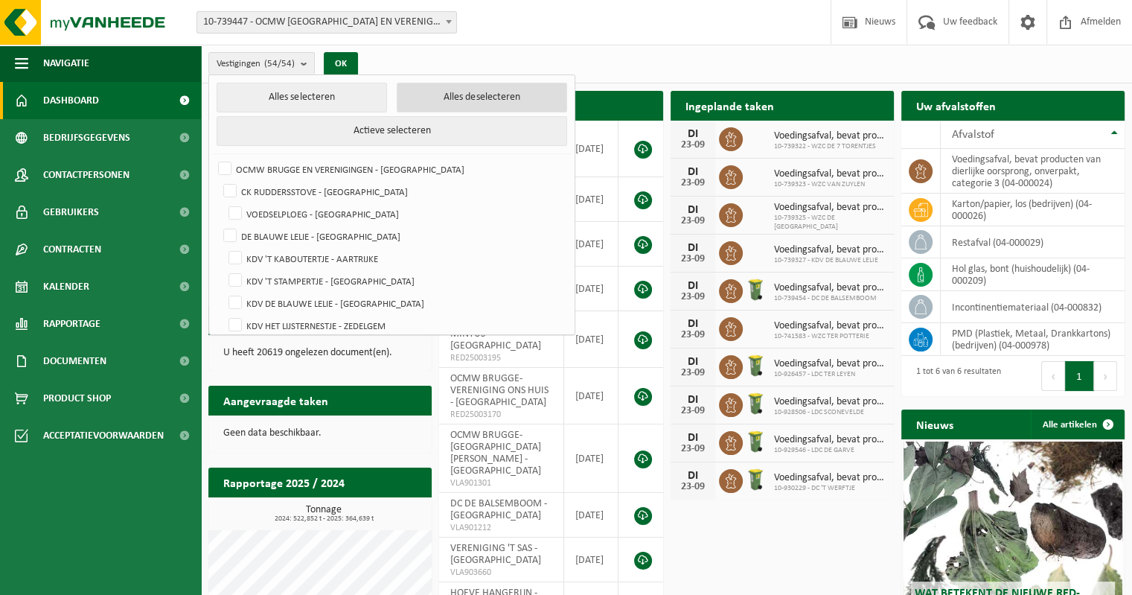
checkbox input "false"
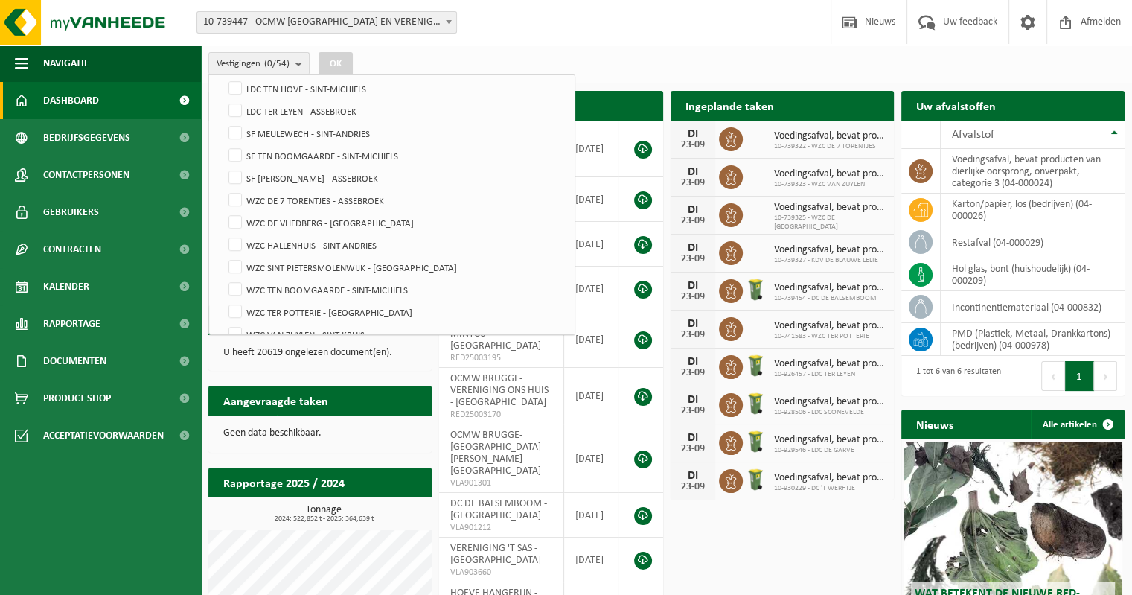
scroll to position [1034, 0]
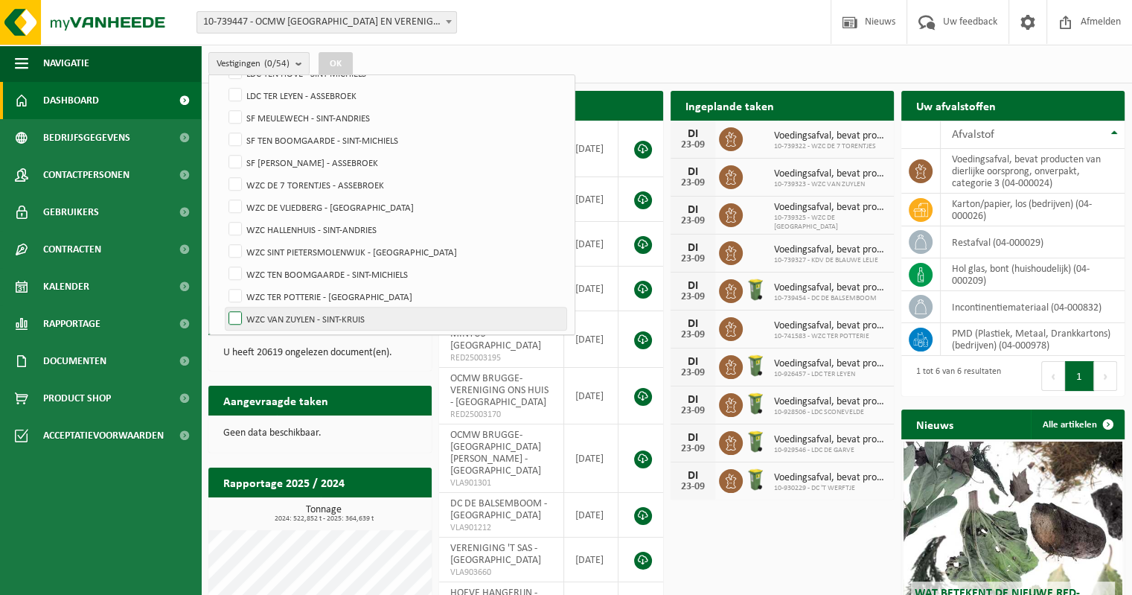
click at [233, 320] on label "WZC VAN ZUYLEN - SINT-KRUIS" at bounding box center [395, 318] width 341 height 22
click at [223, 307] on input "WZC VAN ZUYLEN - SINT-KRUIS" at bounding box center [223, 307] width 1 height 1
checkbox input "true"
click at [338, 65] on button "OK" at bounding box center [336, 64] width 34 height 24
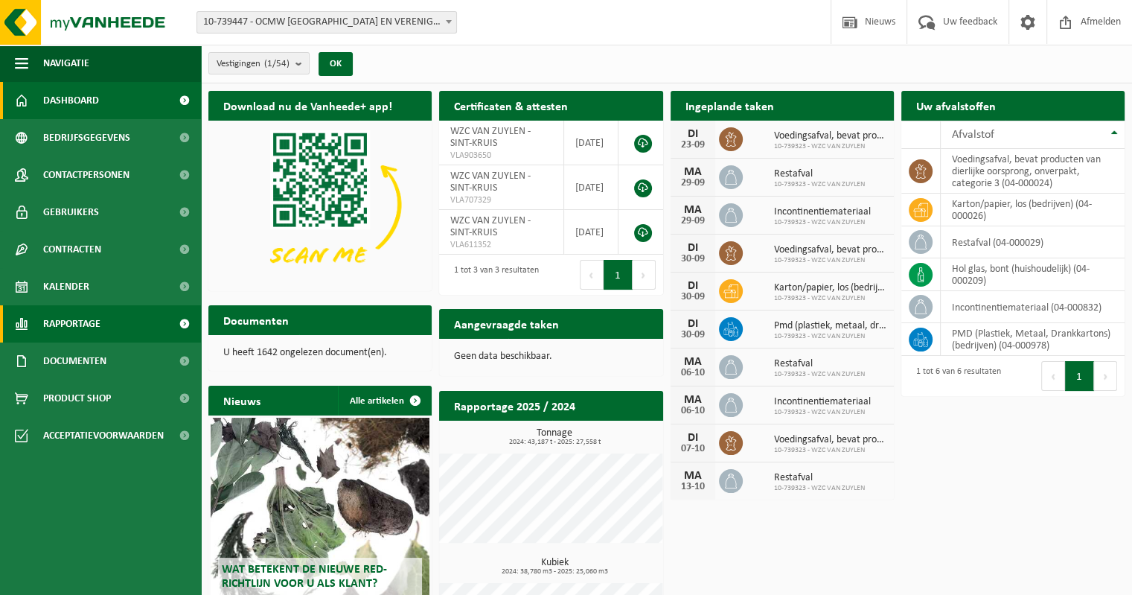
click at [64, 313] on span "Rapportage" at bounding box center [71, 323] width 57 height 37
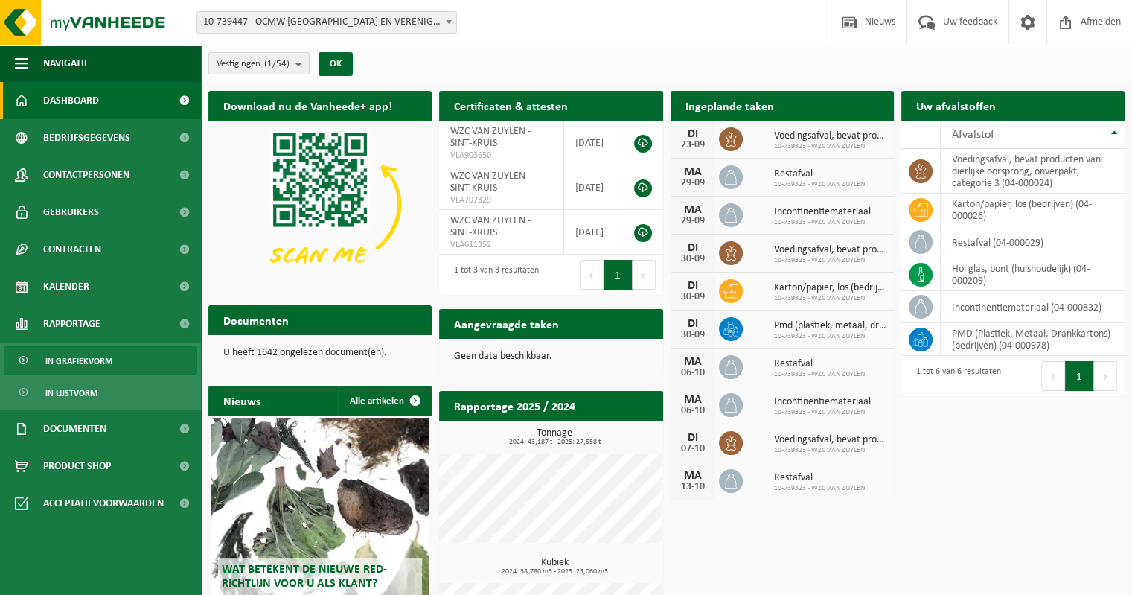
click at [92, 359] on span "In grafiekvorm" at bounding box center [78, 361] width 67 height 28
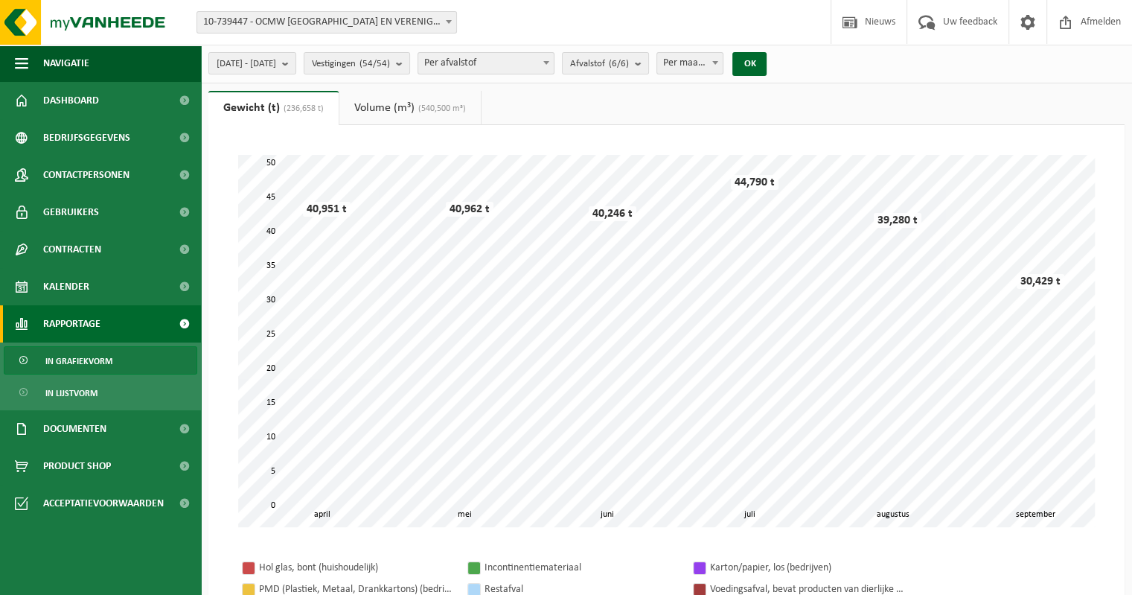
click at [385, 100] on link "Volume (m³) (540,500 m³)" at bounding box center [409, 108] width 141 height 34
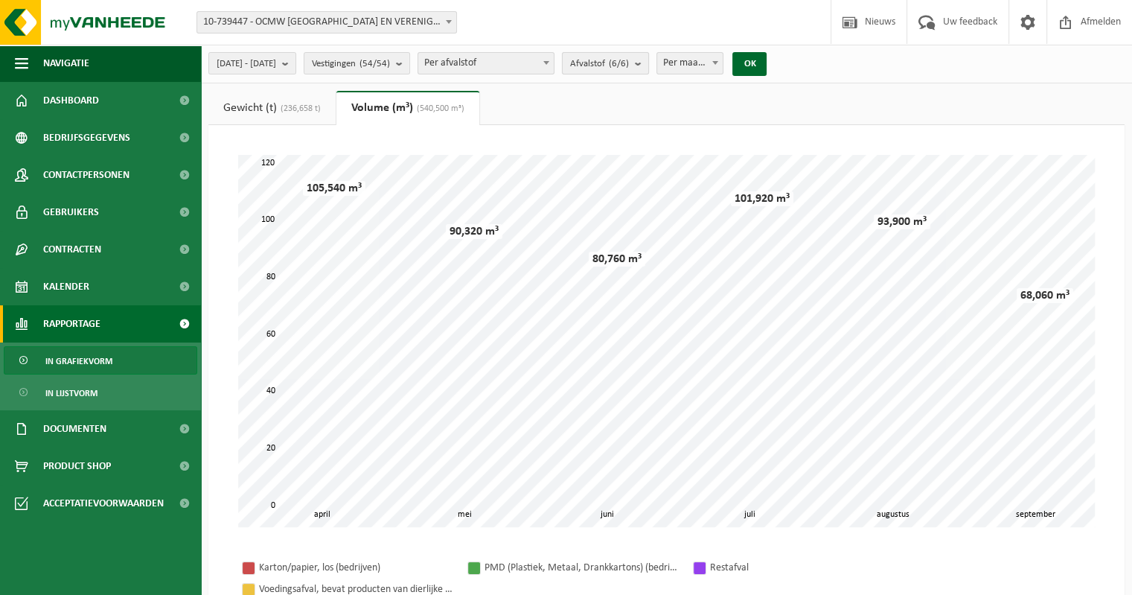
click at [648, 63] on b "submit" at bounding box center [641, 63] width 13 height 21
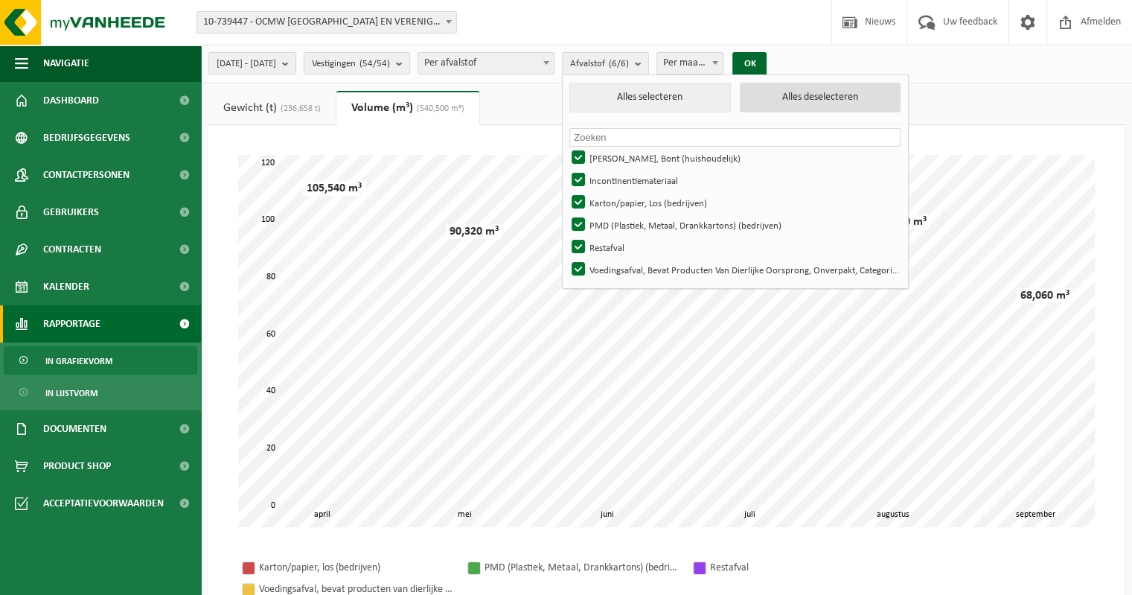
click at [845, 100] on button "Alles deselecteren" at bounding box center [820, 98] width 161 height 30
checkbox input "false"
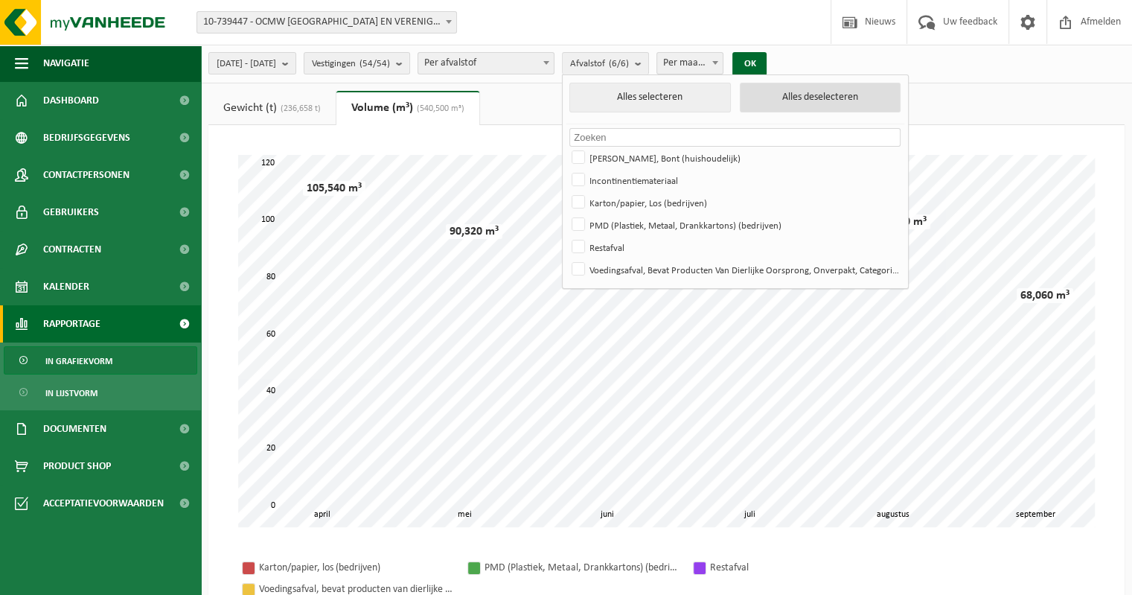
checkbox input "false"
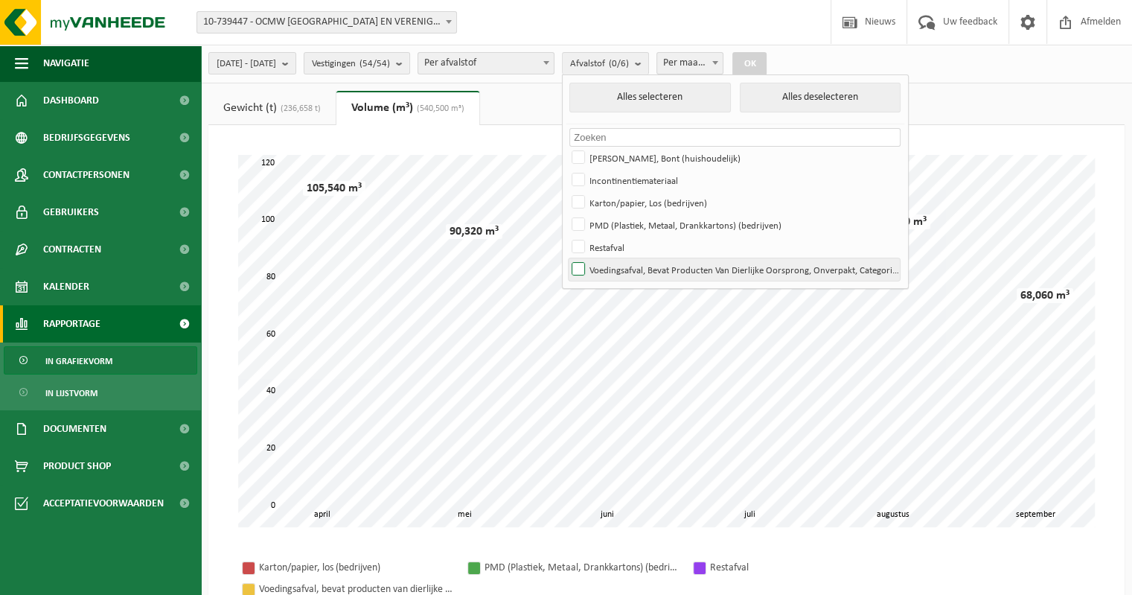
click at [619, 263] on label "Voedingsafval, Bevat Producten Van Dierlijke Oorsprong, Onverpakt, Categorie 3" at bounding box center [734, 269] width 331 height 22
click at [566, 258] on input "Voedingsafval, Bevat Producten Van Dierlijke Oorsprong, Onverpakt, Categorie 3" at bounding box center [566, 257] width 1 height 1
checkbox input "true"
click at [409, 66] on b "submit" at bounding box center [402, 63] width 13 height 21
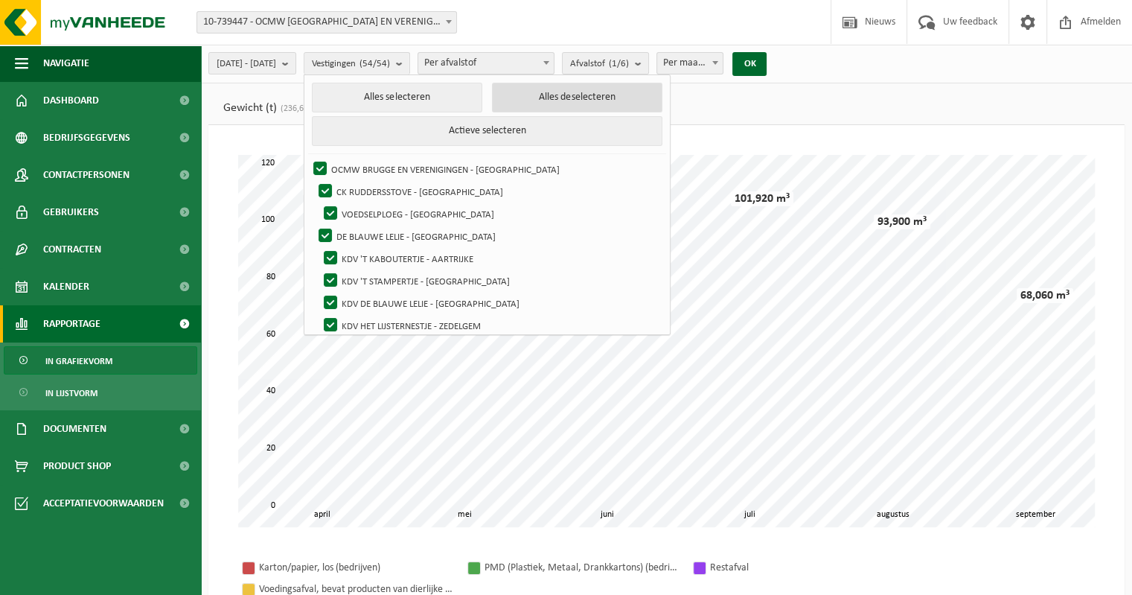
click at [580, 105] on button "Alles deselecteren" at bounding box center [577, 98] width 170 height 30
checkbox input "false"
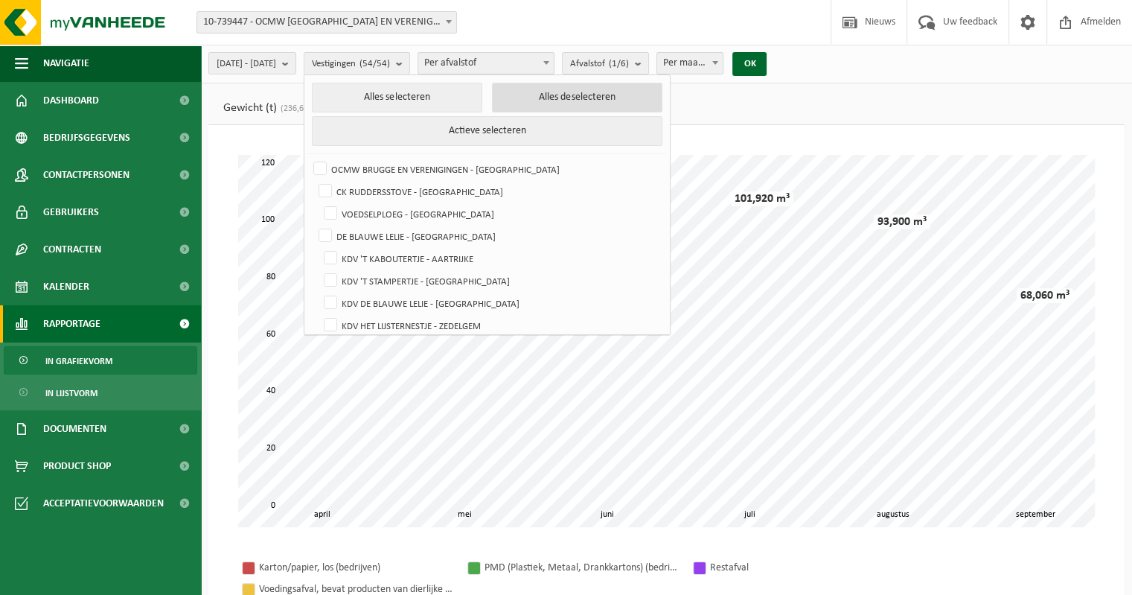
checkbox input "false"
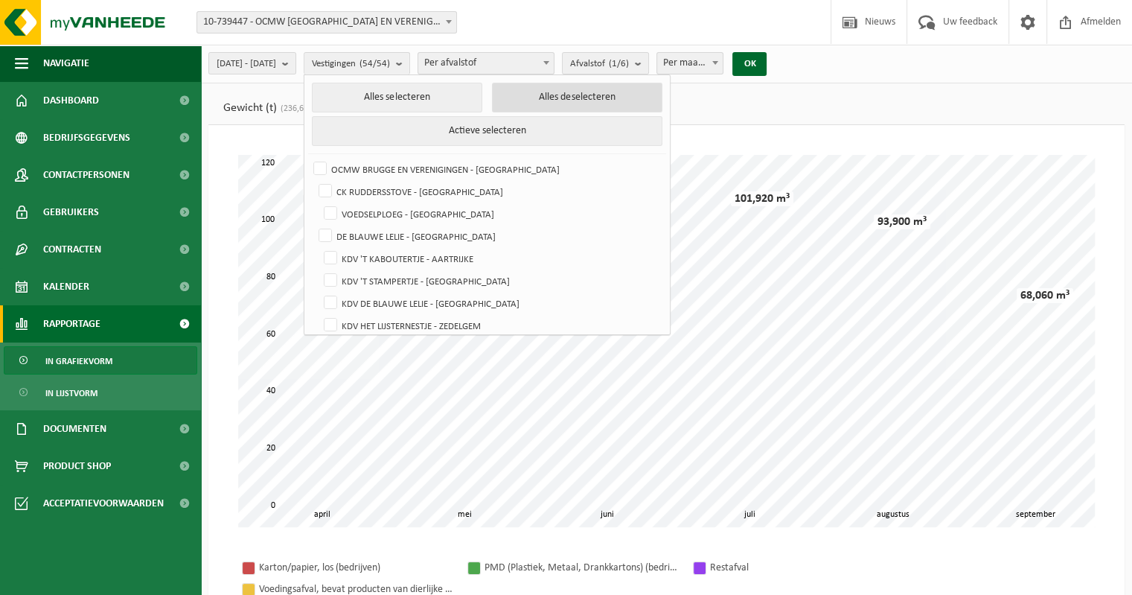
checkbox input "false"
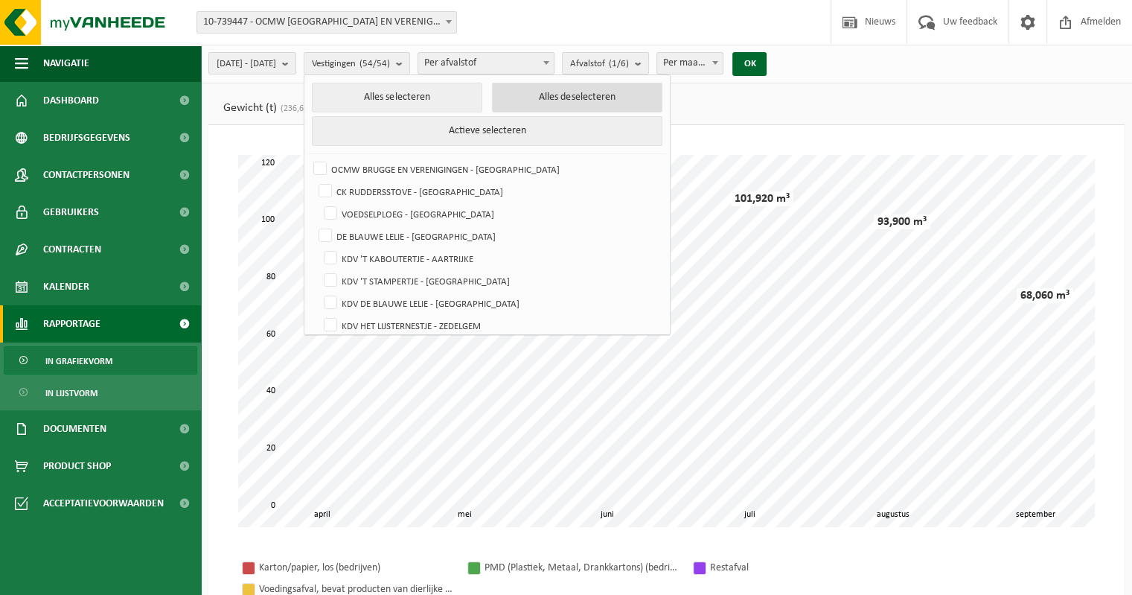
checkbox input "false"
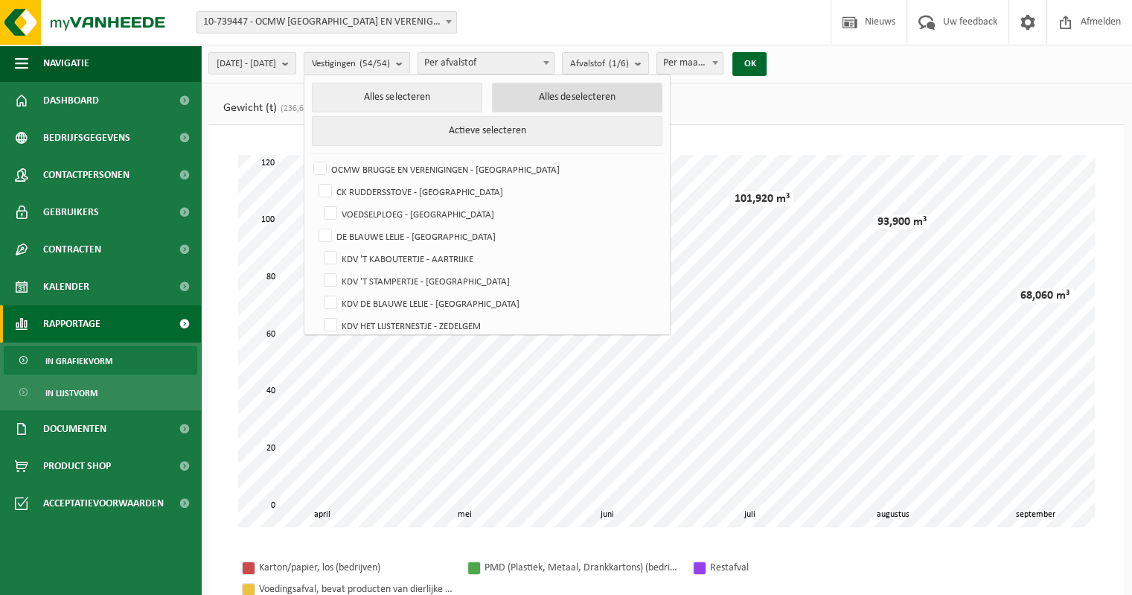
checkbox input "false"
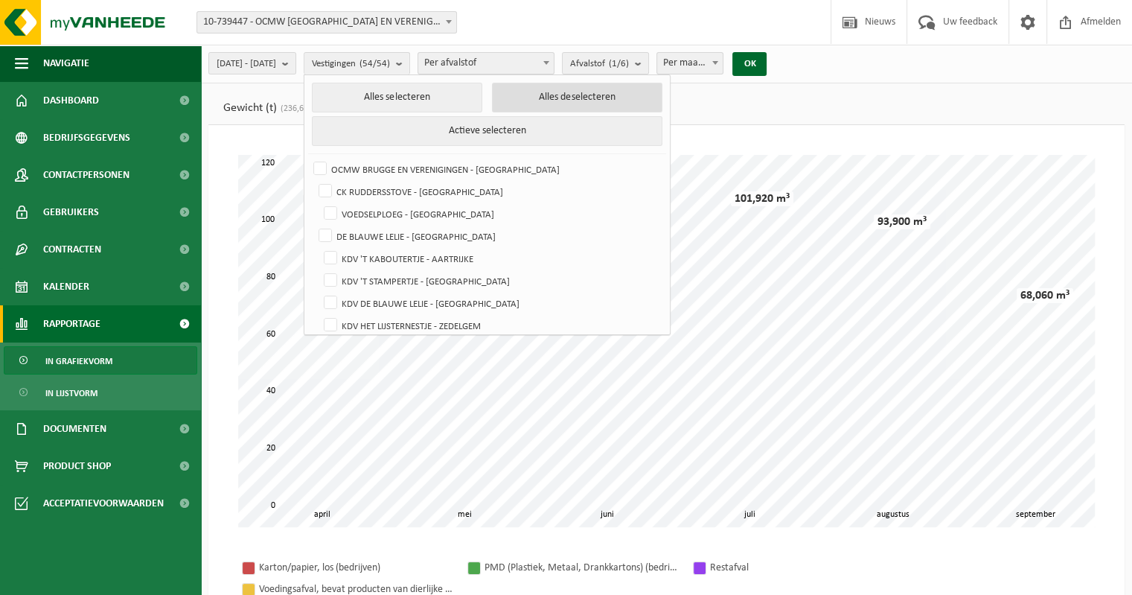
checkbox input "false"
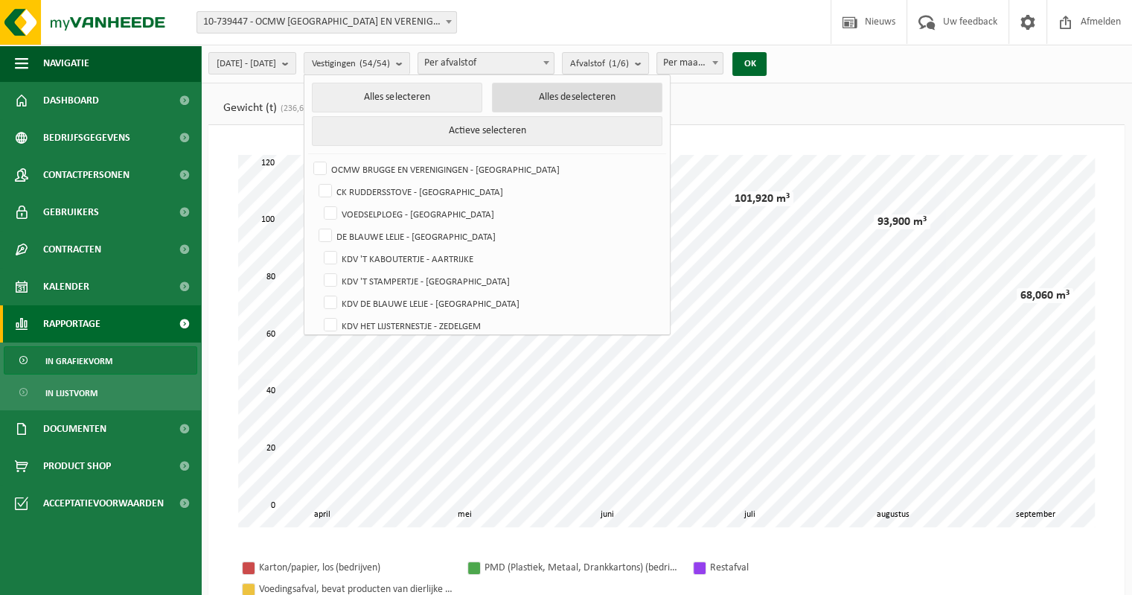
checkbox input "false"
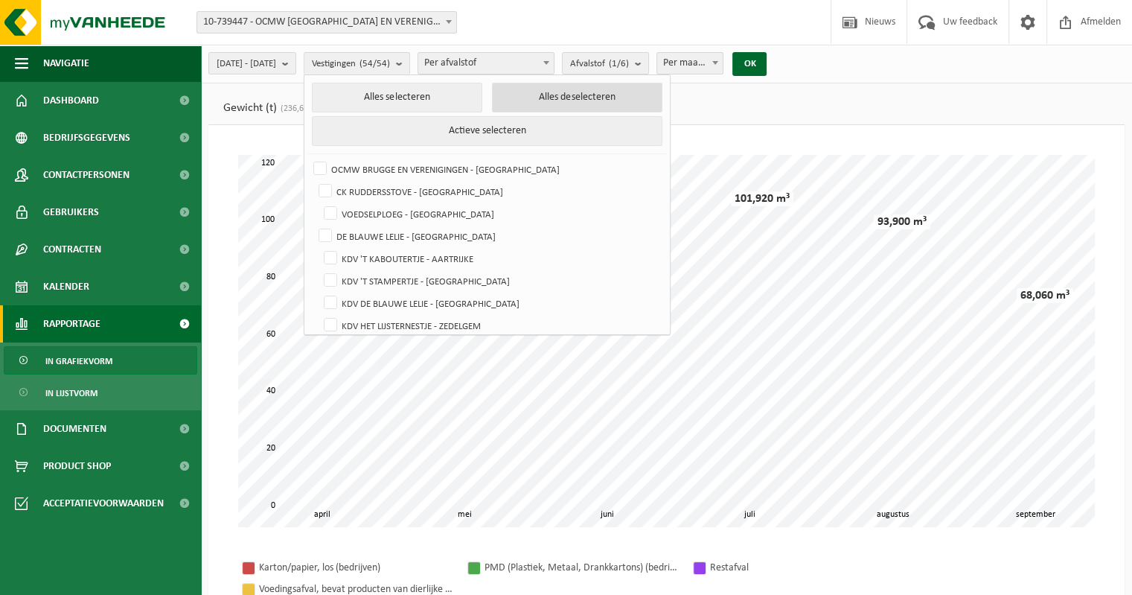
checkbox input "false"
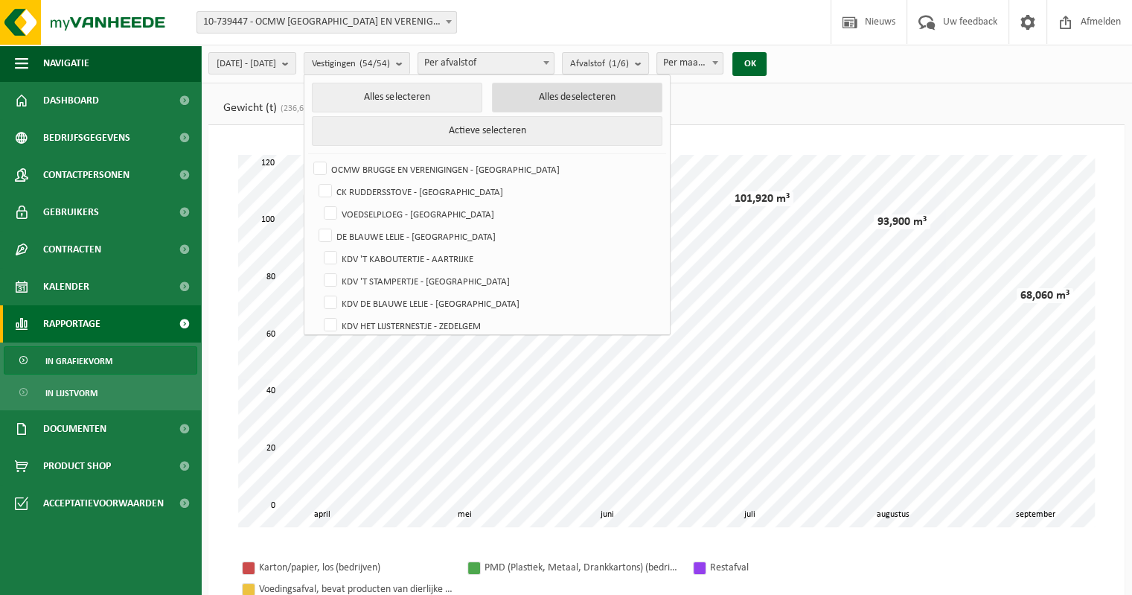
checkbox input "false"
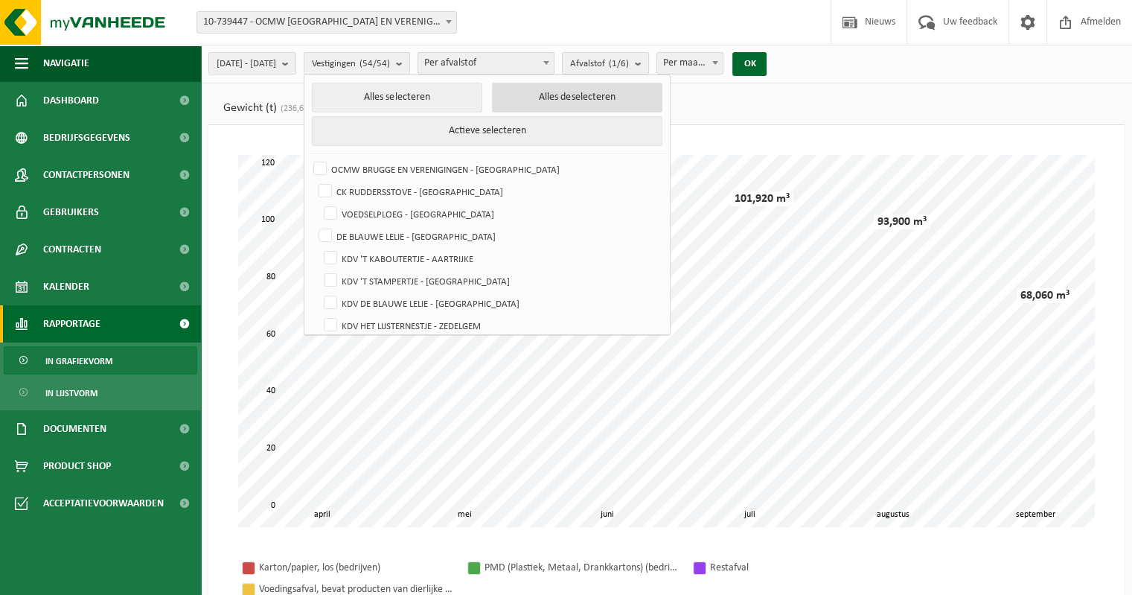
checkbox input "false"
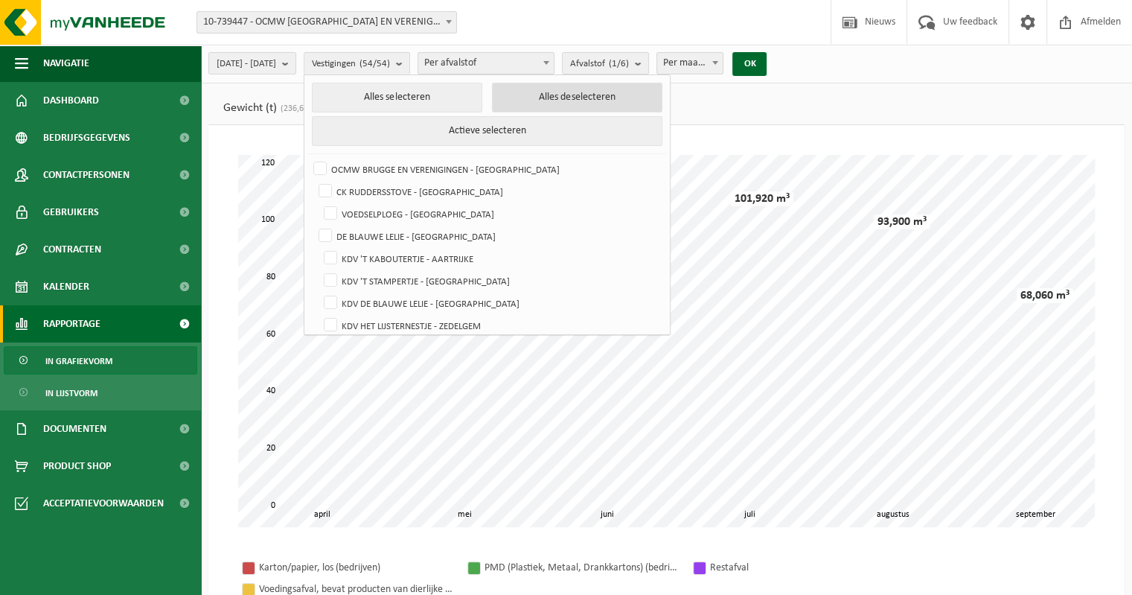
checkbox input "false"
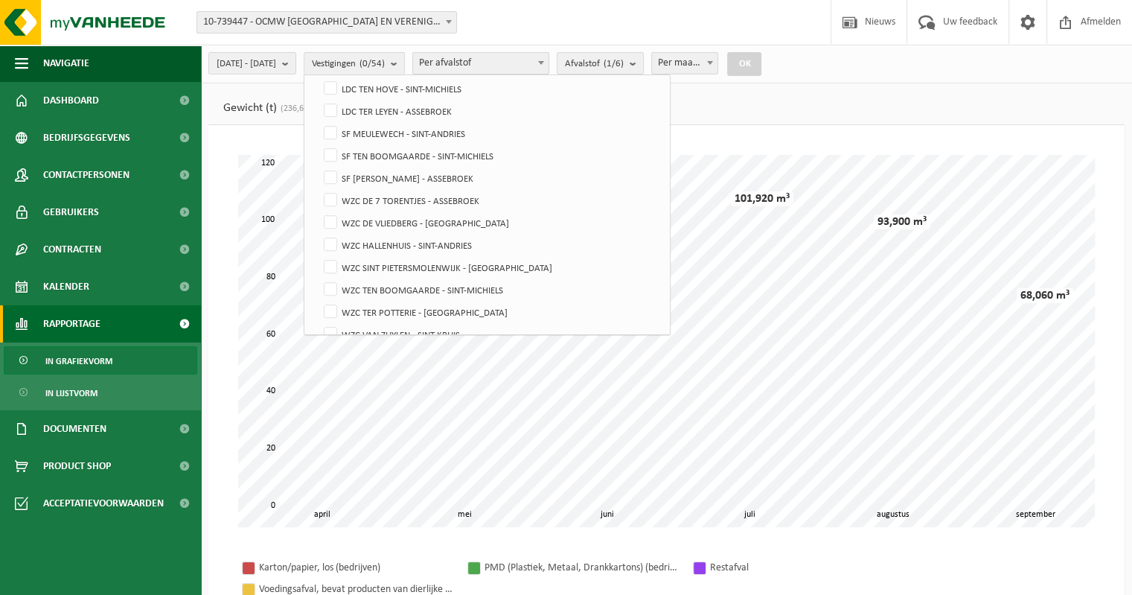
scroll to position [1034, 0]
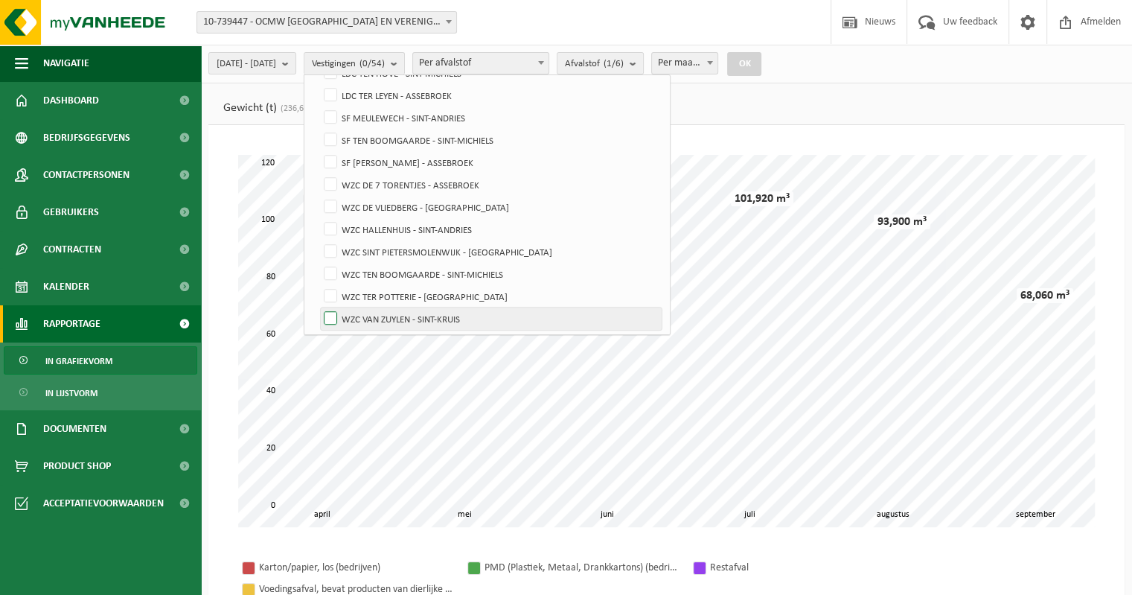
click at [369, 314] on label "WZC VAN ZUYLEN - SINT-KRUIS" at bounding box center [491, 318] width 341 height 22
click at [319, 307] on input "WZC VAN ZUYLEN - SINT-KRUIS" at bounding box center [318, 307] width 1 height 1
checkbox input "true"
click at [761, 59] on button "OK" at bounding box center [744, 64] width 34 height 24
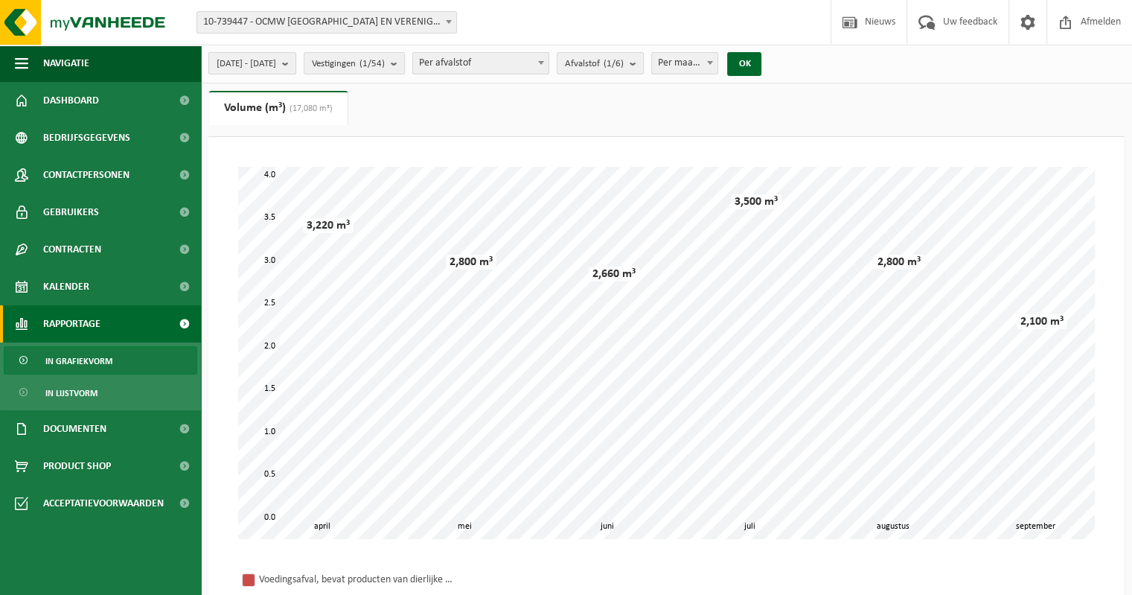
click at [296, 65] on button "[DATE] - [DATE]" at bounding box center [252, 63] width 88 height 22
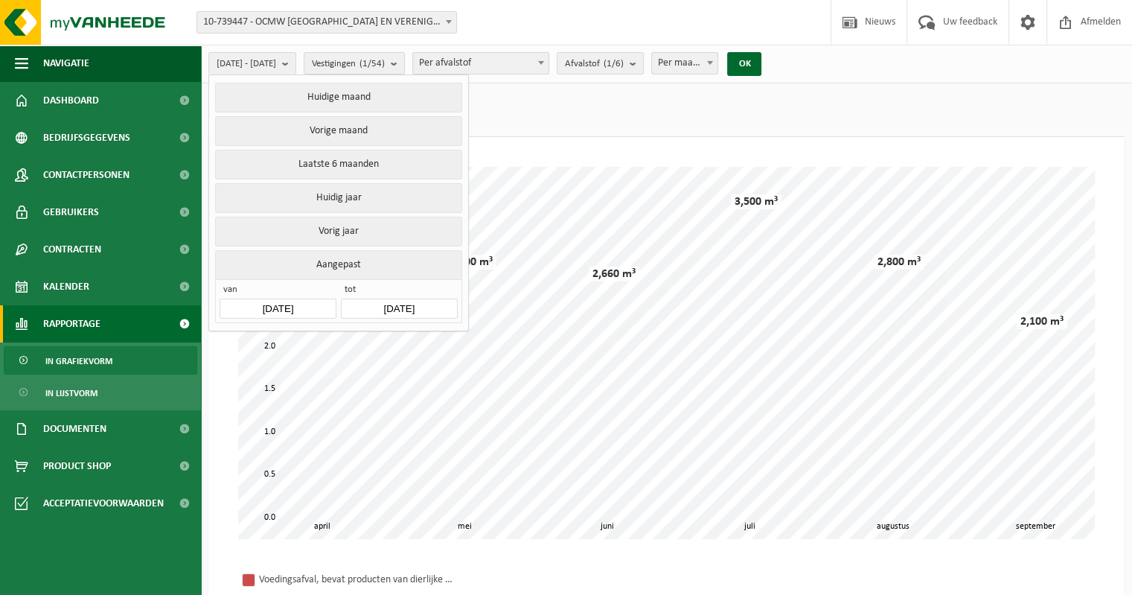
click at [310, 264] on button "Aangepast" at bounding box center [338, 264] width 246 height 29
click at [264, 301] on input "[DATE]" at bounding box center [278, 308] width 116 height 20
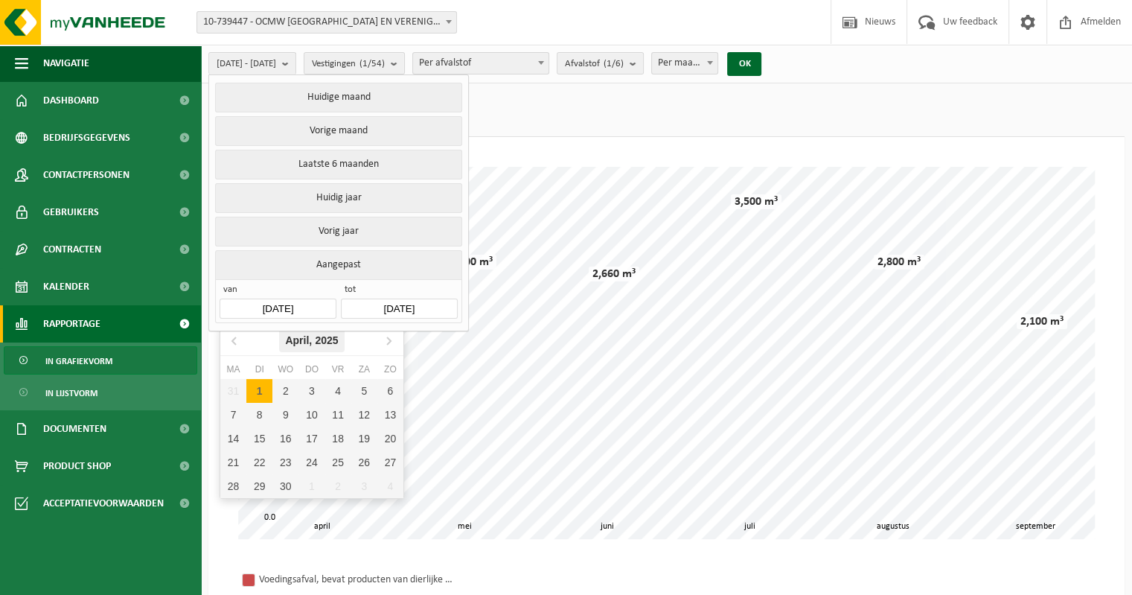
click at [300, 336] on div "[DATE]" at bounding box center [311, 340] width 65 height 24
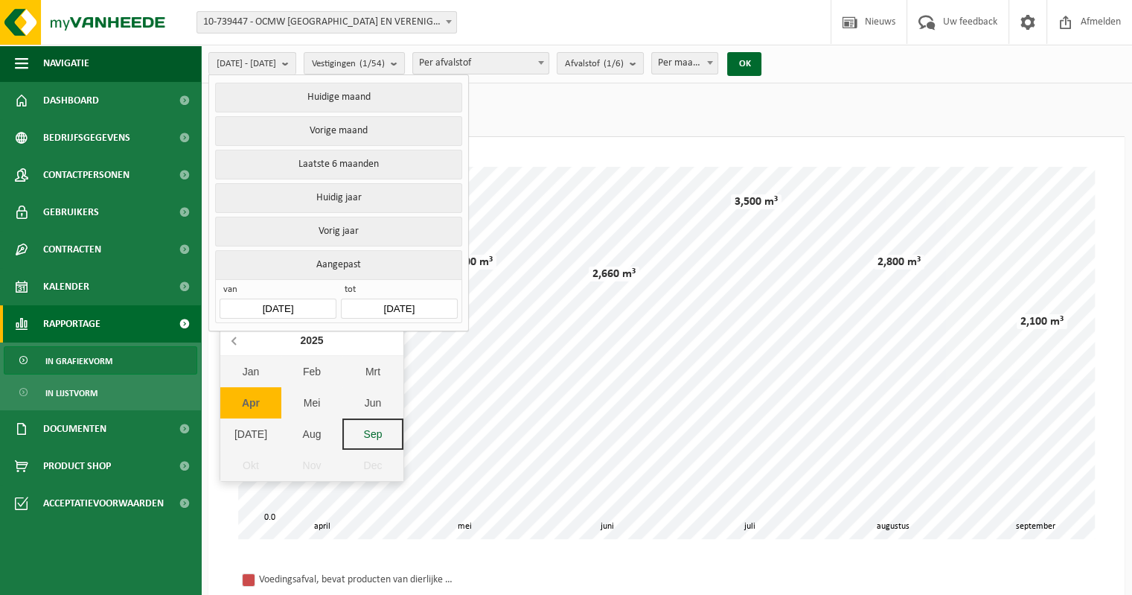
click at [235, 334] on icon at bounding box center [235, 340] width 24 height 24
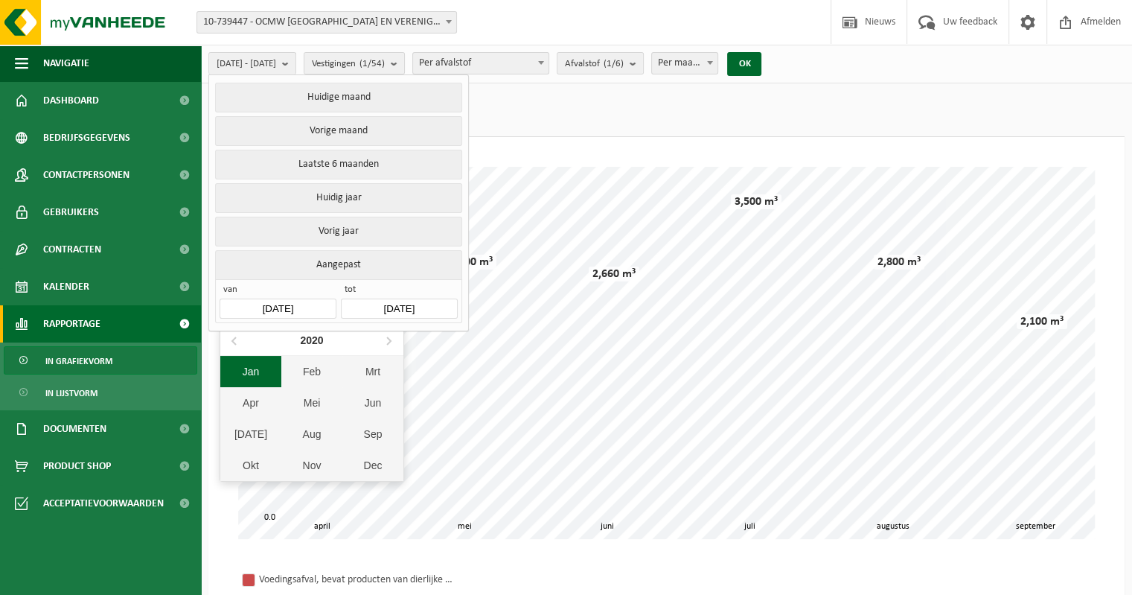
click at [244, 365] on div "Jan" at bounding box center [250, 371] width 61 height 31
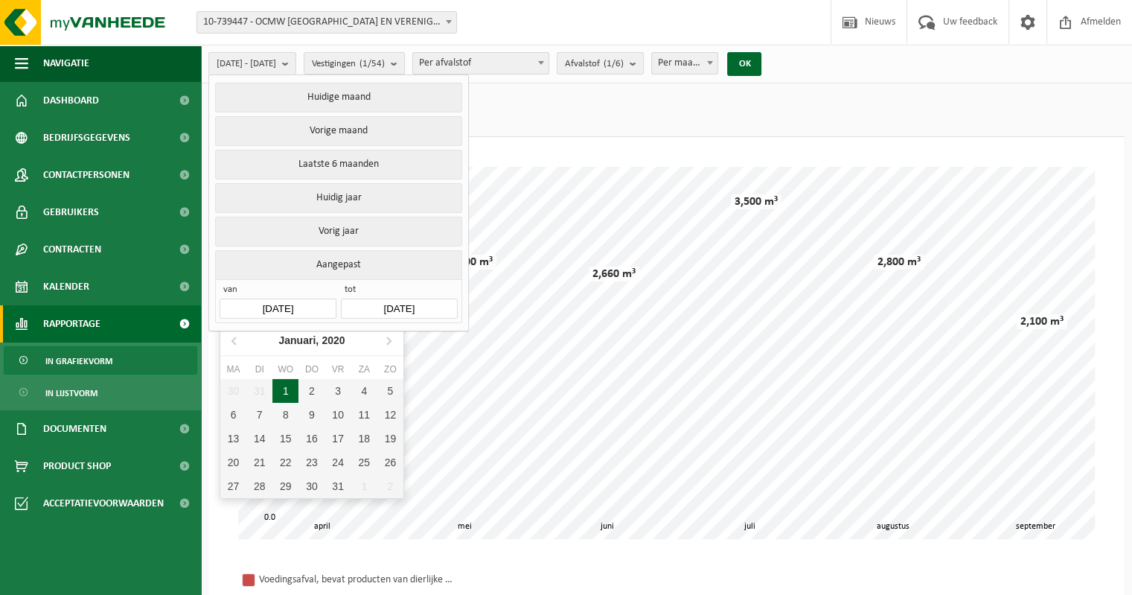
click at [281, 389] on div "1" at bounding box center [285, 391] width 26 height 24
type input "[DATE]"
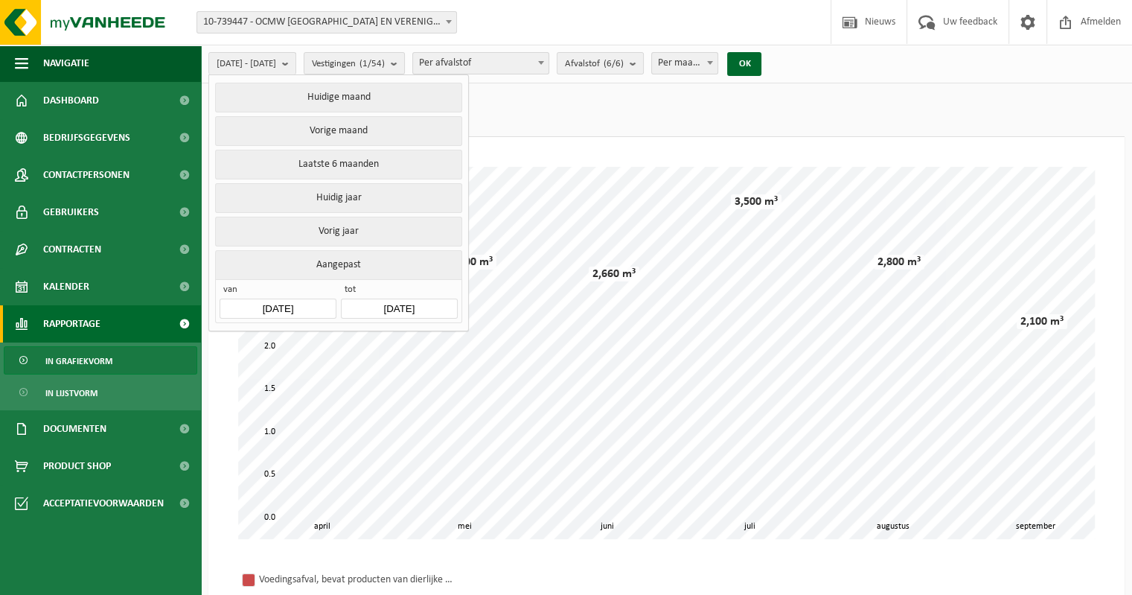
click at [710, 93] on ul "Gewicht (t) (236,658 t) Volume (m³) (17,080 m³)" at bounding box center [666, 114] width 916 height 46
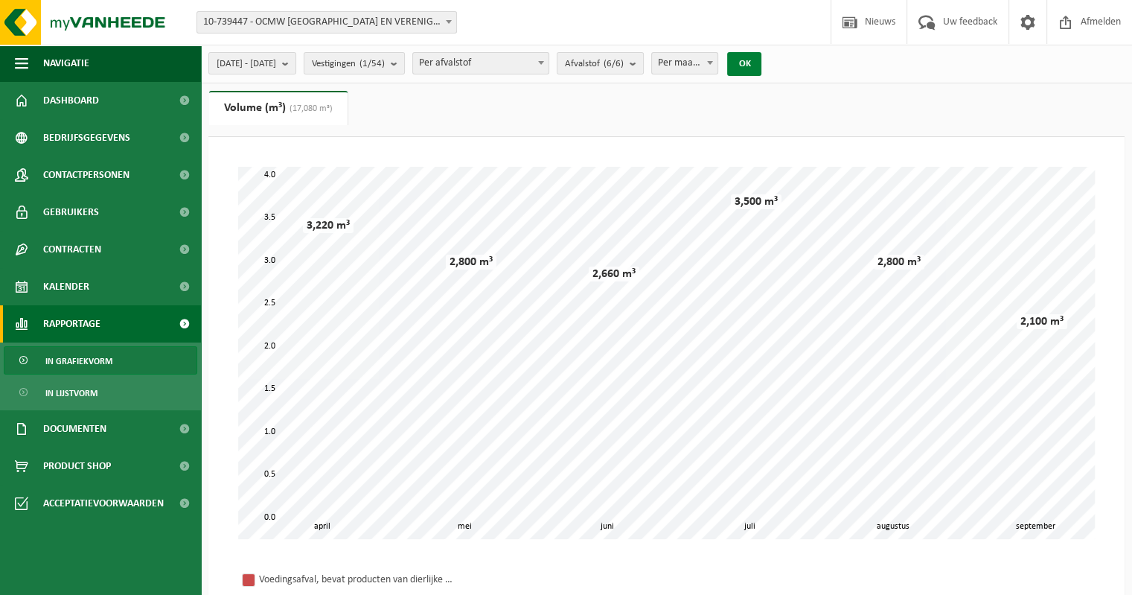
click at [761, 61] on button "OK" at bounding box center [744, 64] width 34 height 24
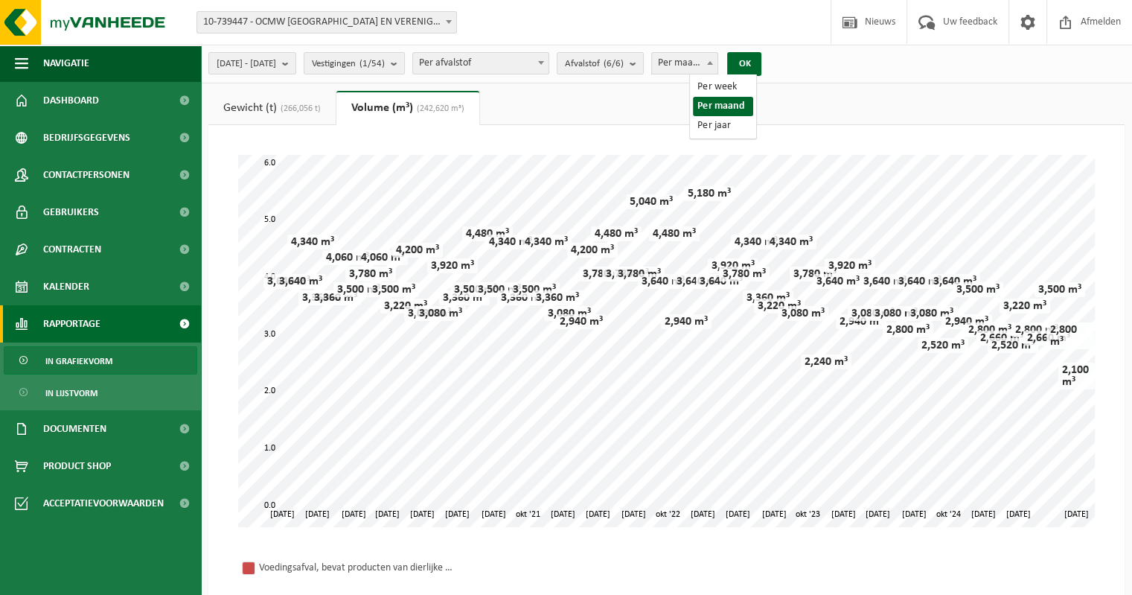
click at [713, 63] on b at bounding box center [710, 63] width 6 height 4
select select "3"
click at [761, 64] on button "OK" at bounding box center [744, 64] width 34 height 24
